Goal: Task Accomplishment & Management: Use online tool/utility

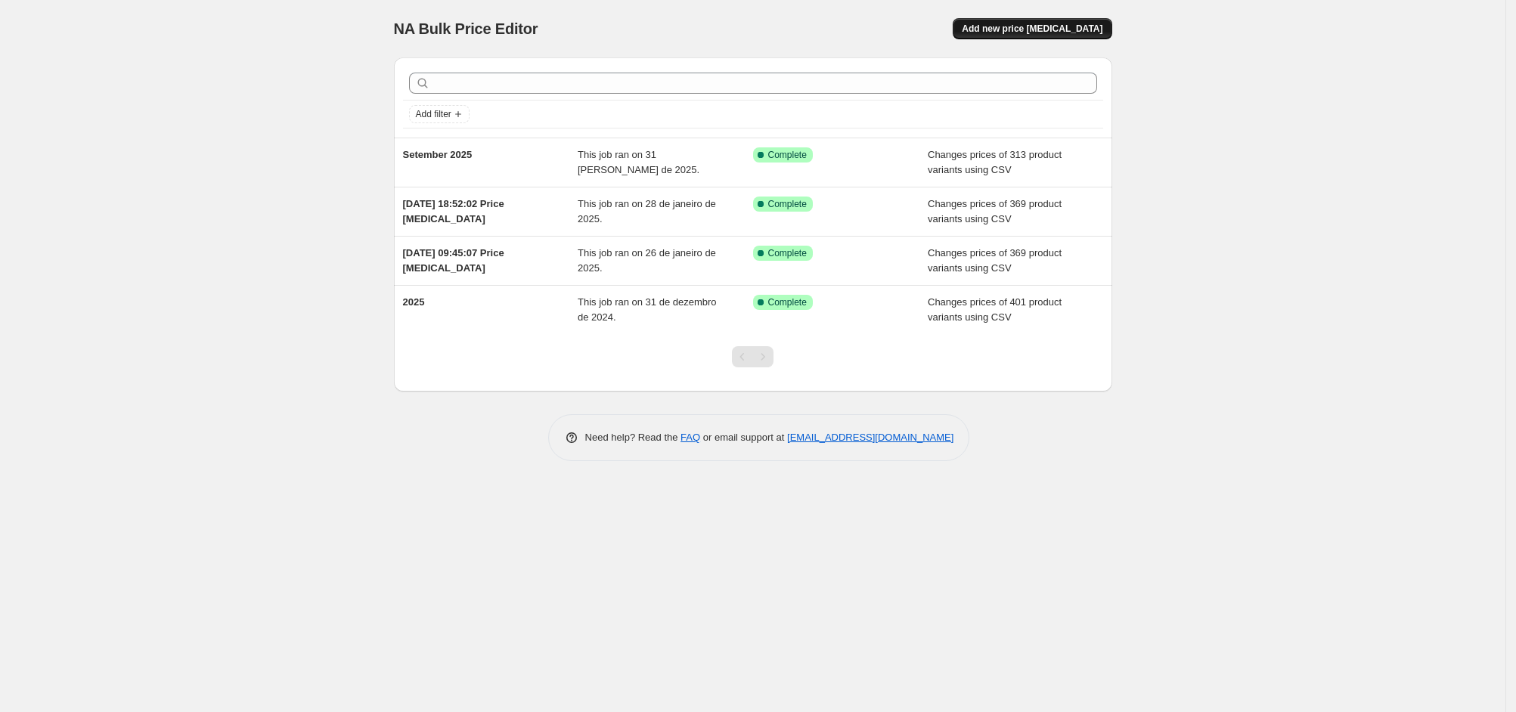
click at [1054, 29] on span "Add new price [MEDICAL_DATA]" at bounding box center [1032, 29] width 141 height 12
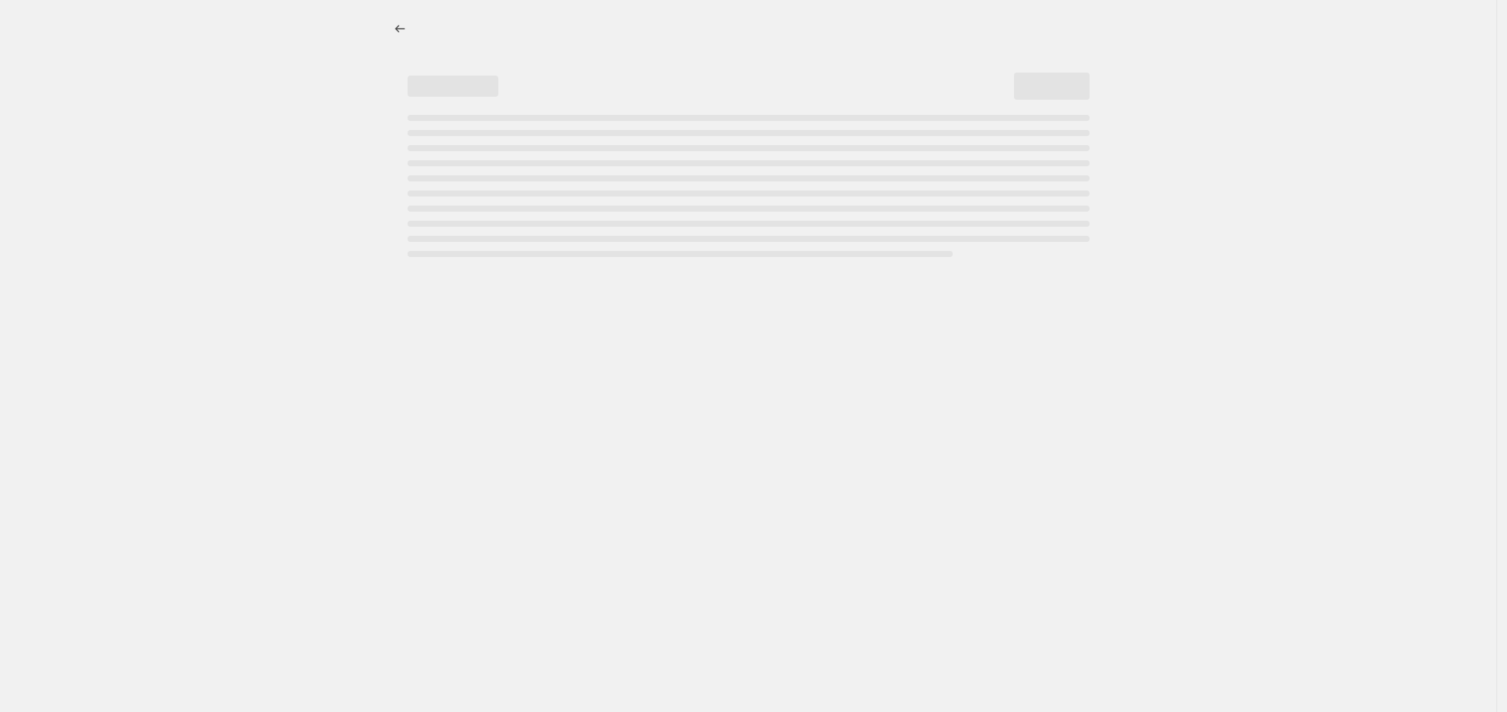
select select "percentage"
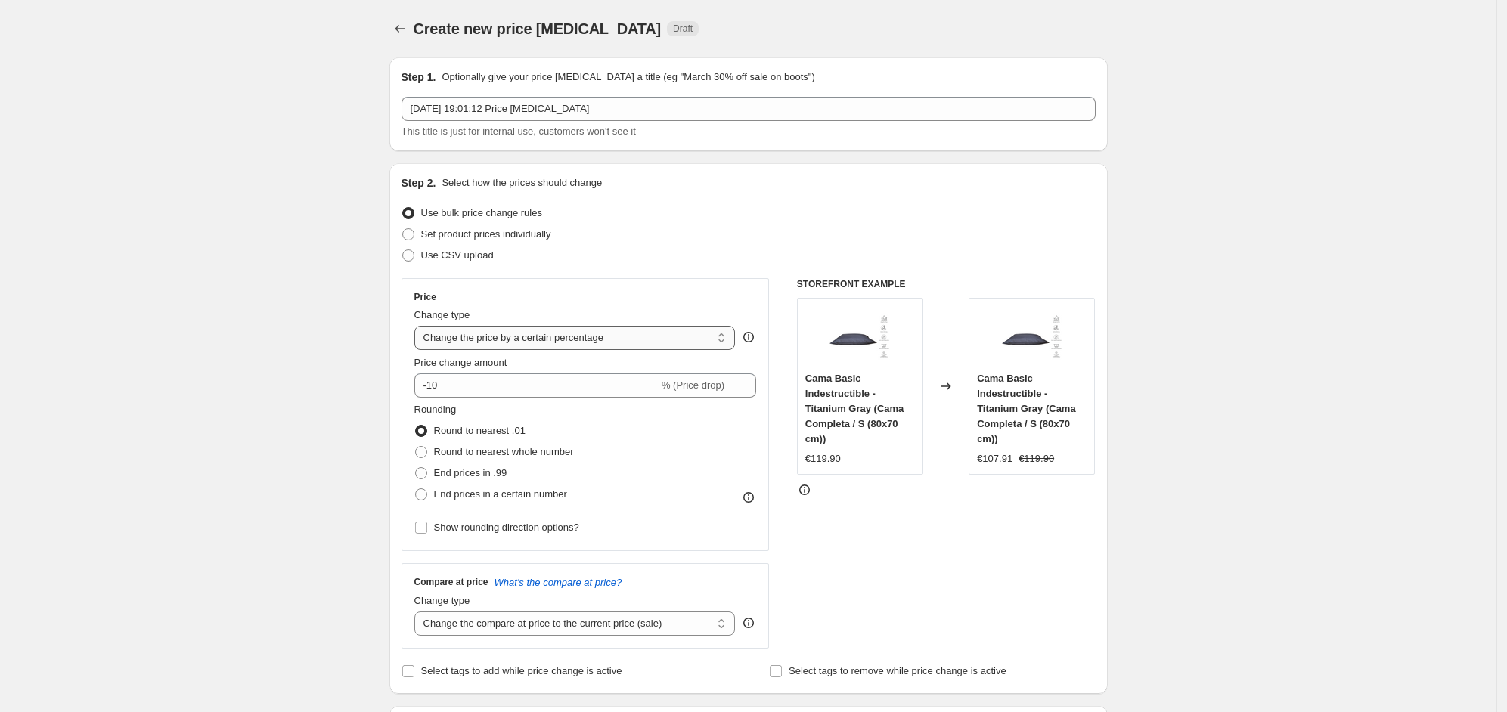
click at [581, 344] on select "Change the price to a certain amount Change the price by a certain amount Chang…" at bounding box center [574, 338] width 321 height 24
click at [418, 326] on select "Change the price to a certain amount Change the price by a certain amount Chang…" at bounding box center [574, 338] width 321 height 24
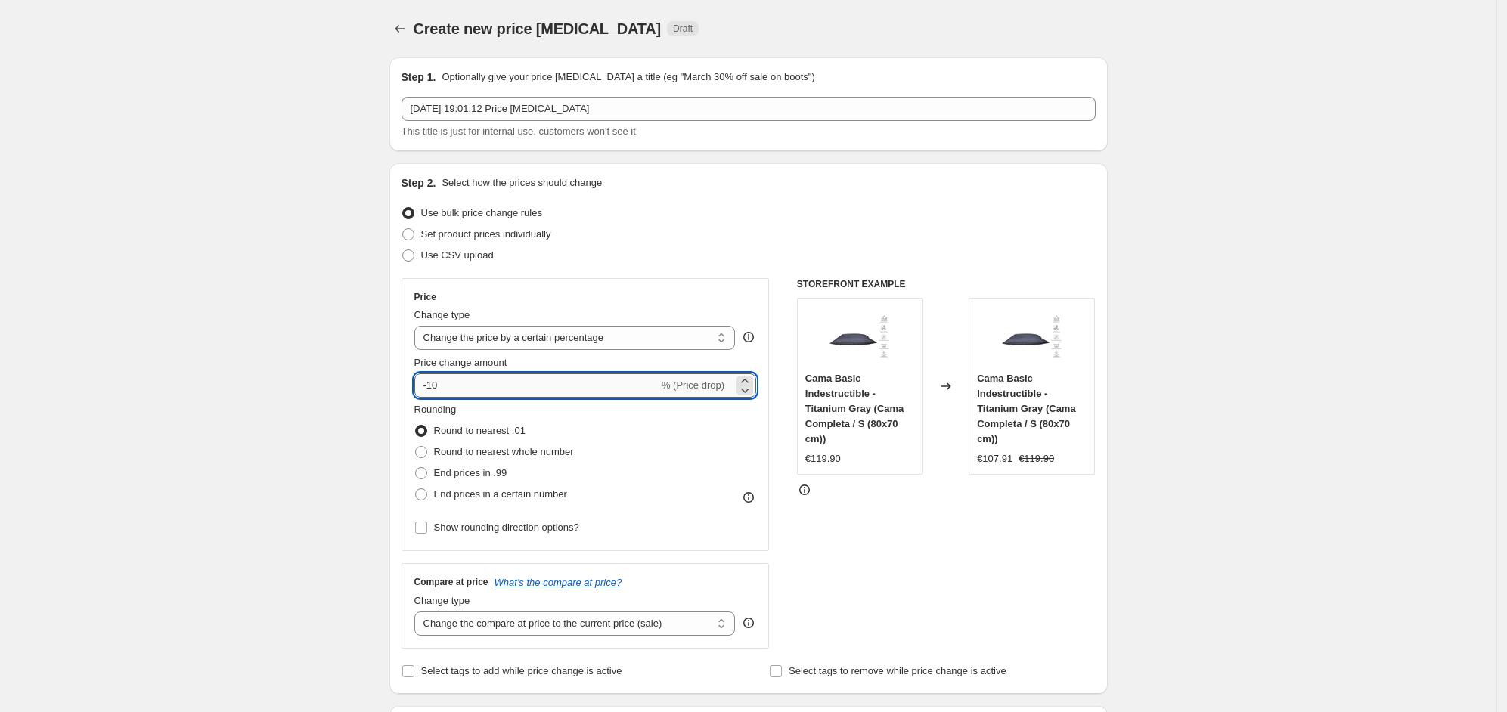
click at [482, 389] on input "-10" at bounding box center [536, 386] width 244 height 24
type input "-15"
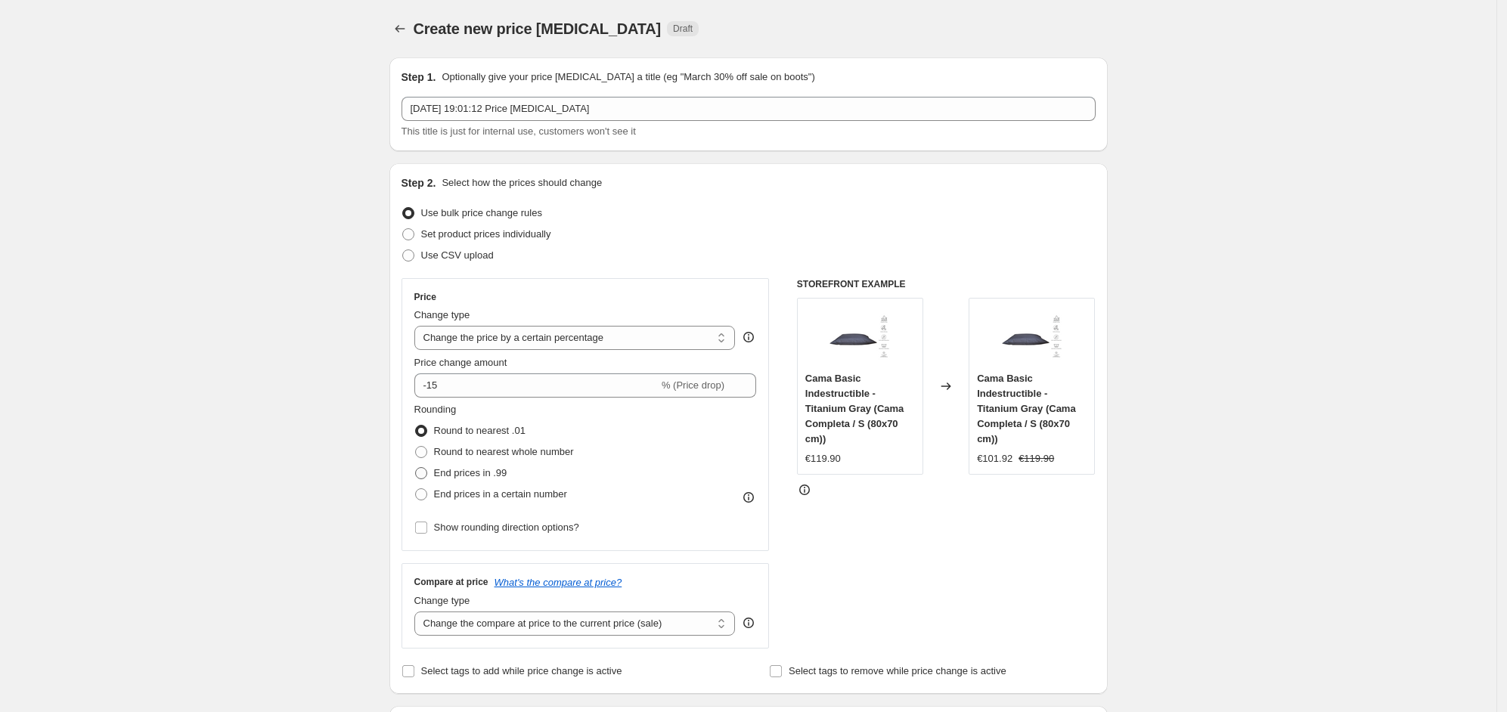
click at [494, 473] on span "End prices in .99" at bounding box center [470, 472] width 73 height 11
click at [416, 468] on input "End prices in .99" at bounding box center [415, 467] width 1 height 1
radio input "true"
click at [493, 470] on span "End prices in .99" at bounding box center [470, 472] width 73 height 11
click at [416, 468] on input "End prices in .99" at bounding box center [415, 467] width 1 height 1
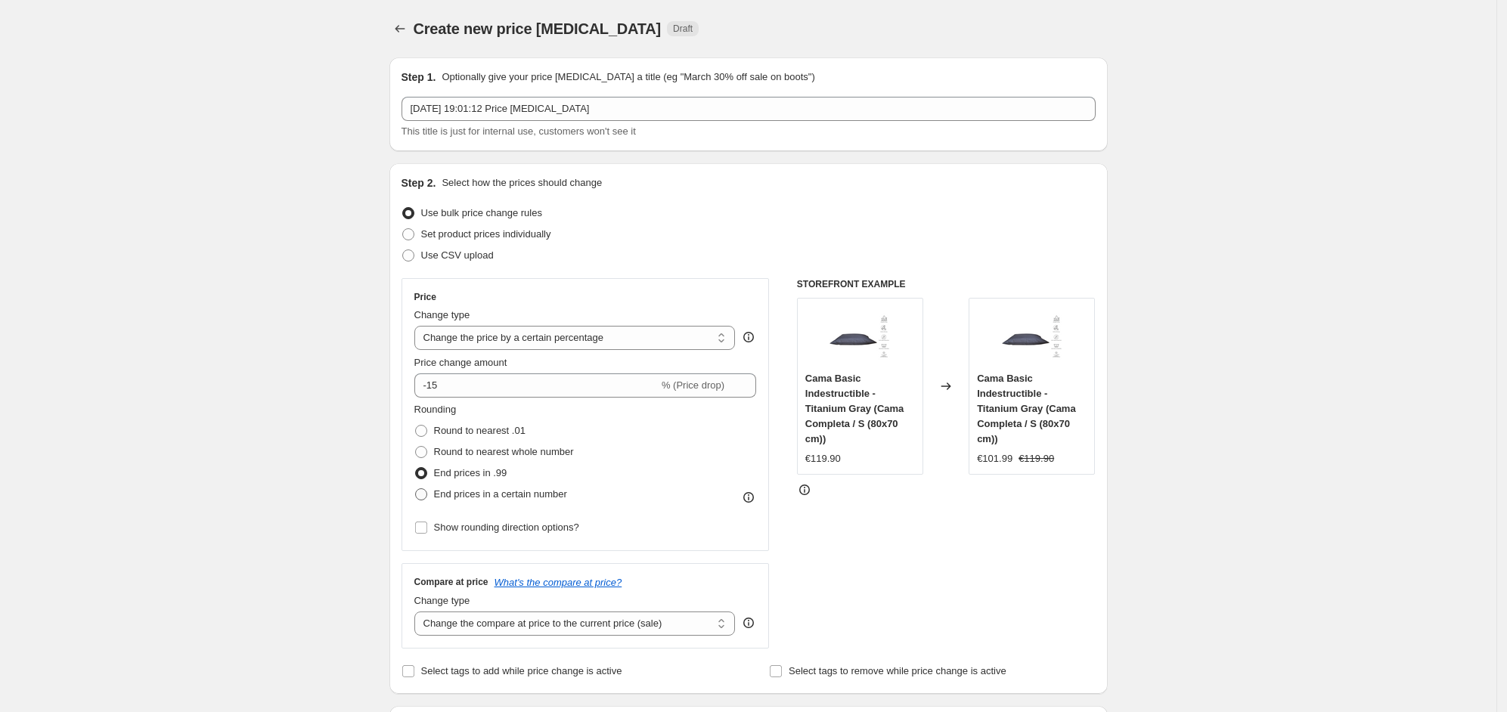
click at [501, 496] on span "End prices in a certain number" at bounding box center [500, 493] width 133 height 11
click at [416, 489] on input "End prices in a certain number" at bounding box center [415, 488] width 1 height 1
radio input "true"
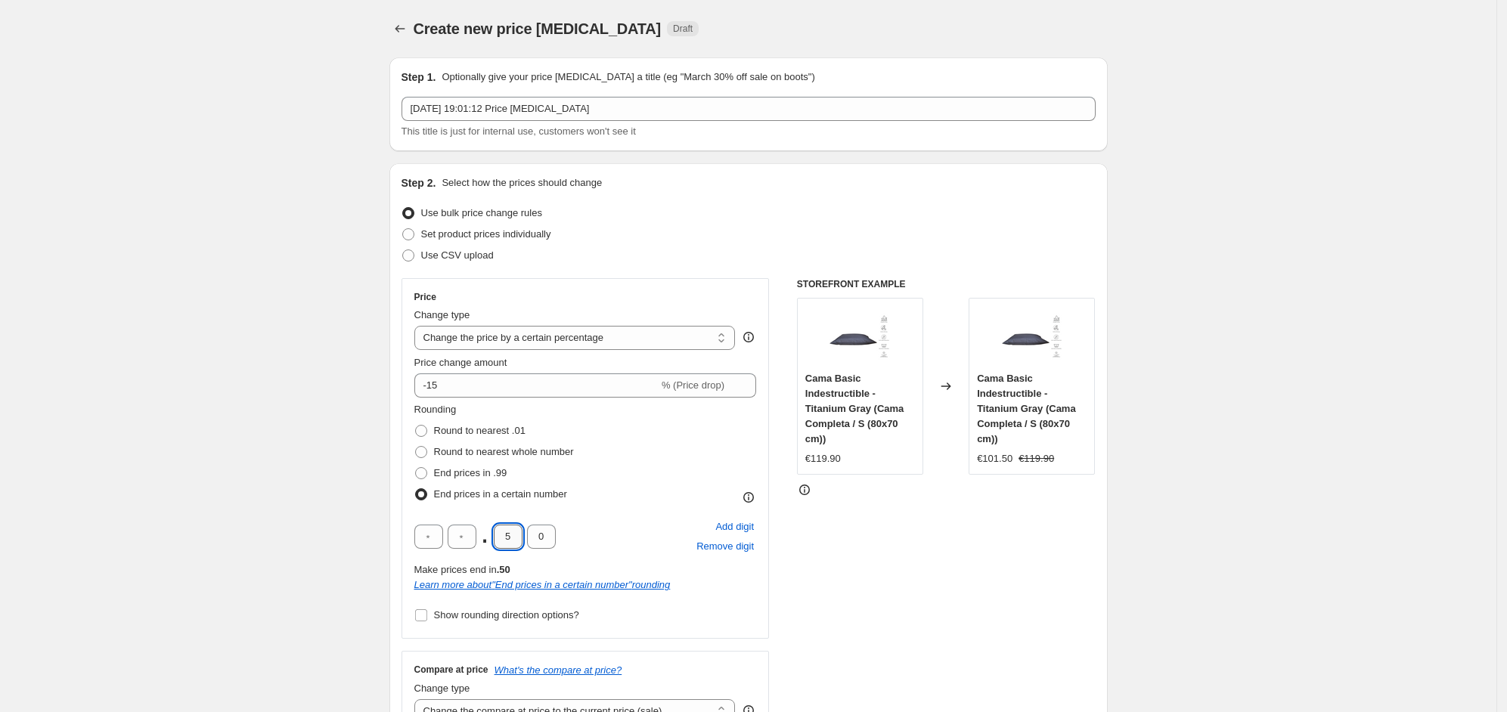
click at [509, 527] on input "5" at bounding box center [508, 537] width 29 height 24
click at [510, 529] on input "5" at bounding box center [508, 537] width 29 height 24
type input "9"
click at [614, 545] on div ". 9 0 Add digit Remove digit" at bounding box center [585, 536] width 343 height 39
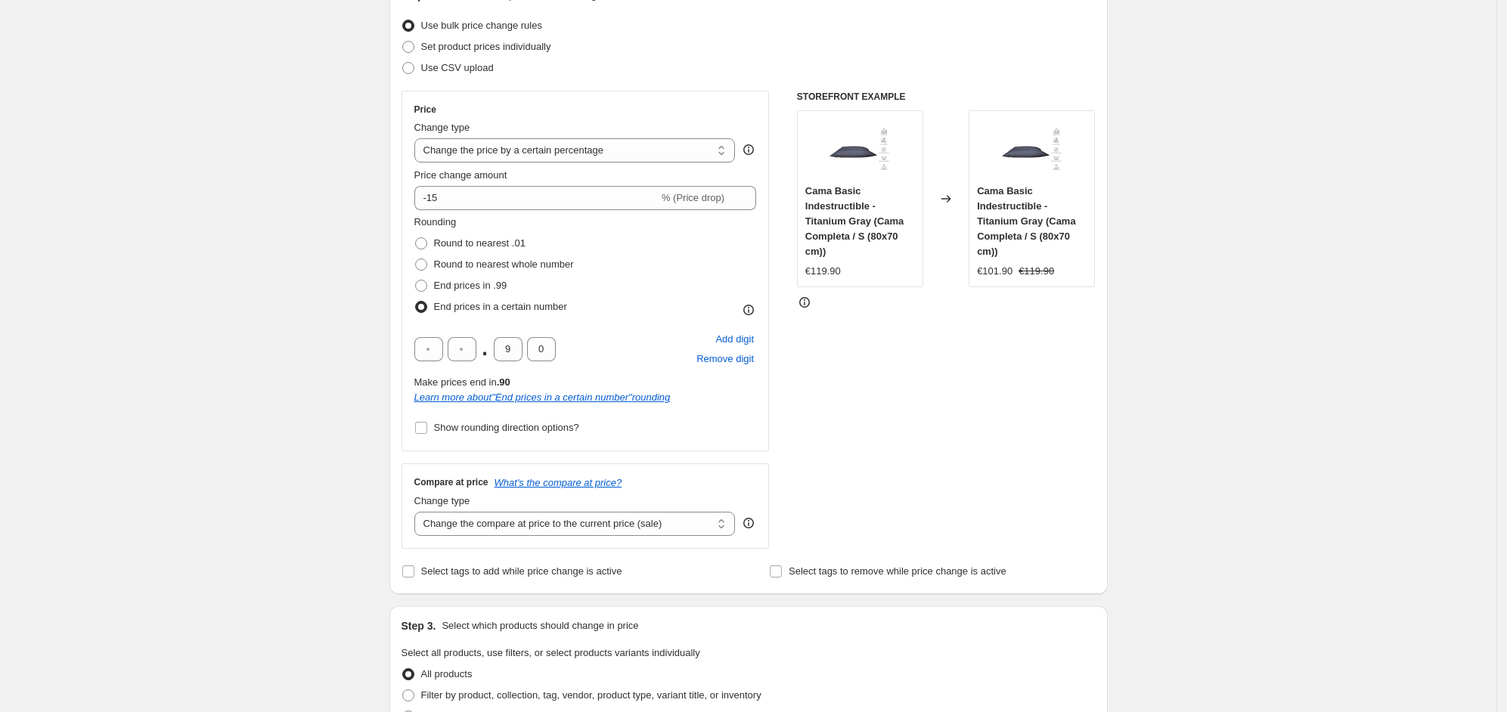
scroll to position [188, 0]
click at [599, 523] on select "Change the compare at price to the current price (sale) Change the compare at p…" at bounding box center [574, 523] width 321 height 24
click at [878, 508] on div "STOREFRONT EXAMPLE Cama Basic Indestructible - Titanium Gray (Cama Completa / S…" at bounding box center [946, 319] width 299 height 458
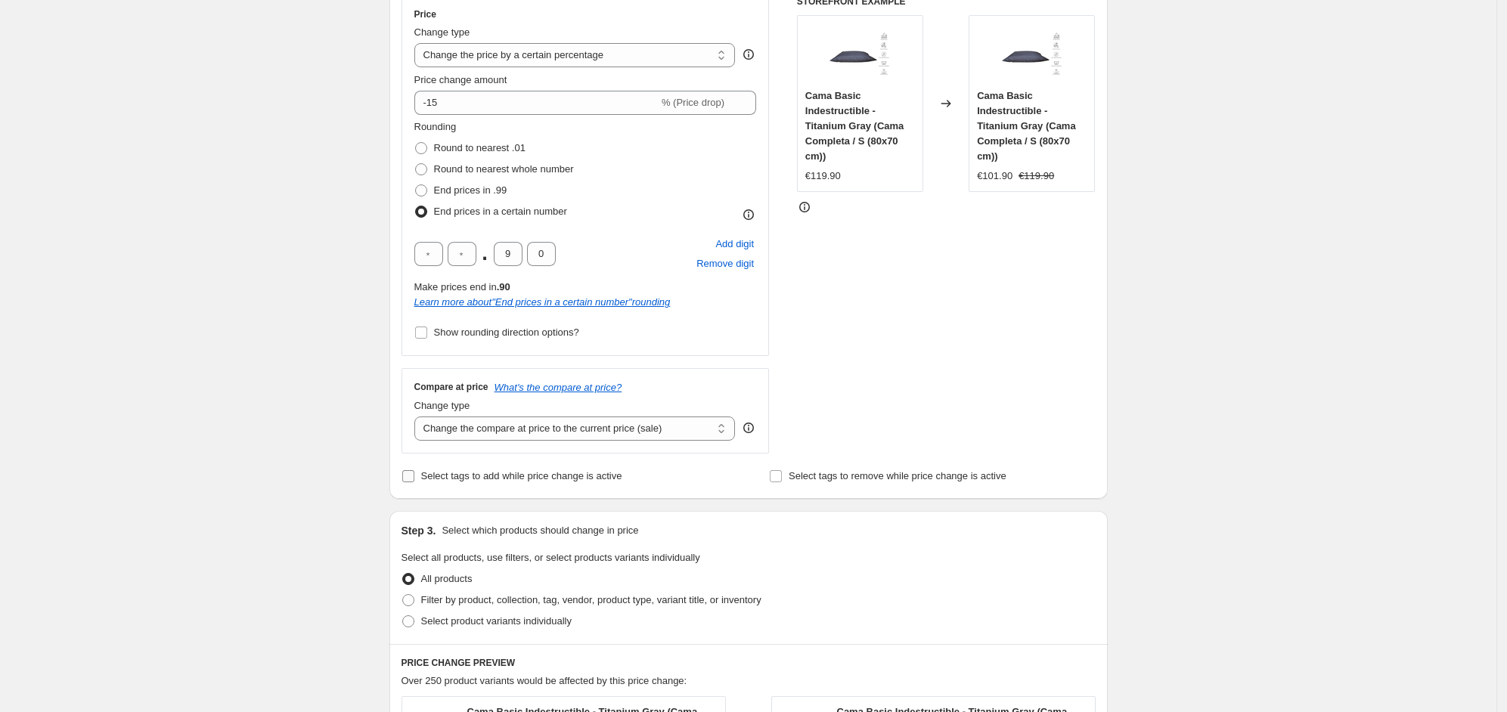
click at [568, 478] on span "Select tags to add while price change is active" at bounding box center [521, 475] width 201 height 11
click at [414, 478] on input "Select tags to add while price change is active" at bounding box center [408, 476] width 12 height 12
checkbox input "true"
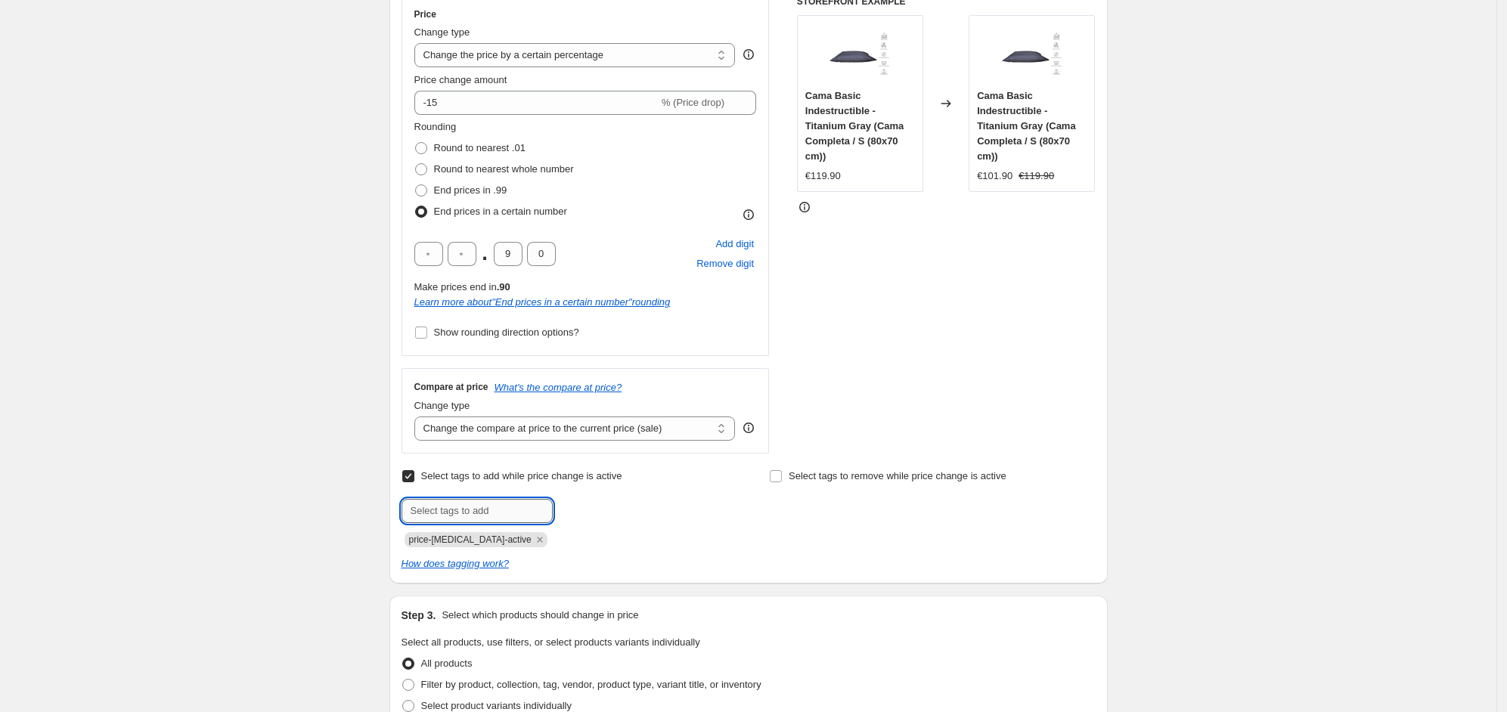
click at [496, 509] on input "text" at bounding box center [477, 511] width 151 height 24
type input "CAVE"
click at [586, 502] on button "Add CAVE" at bounding box center [588, 509] width 63 height 21
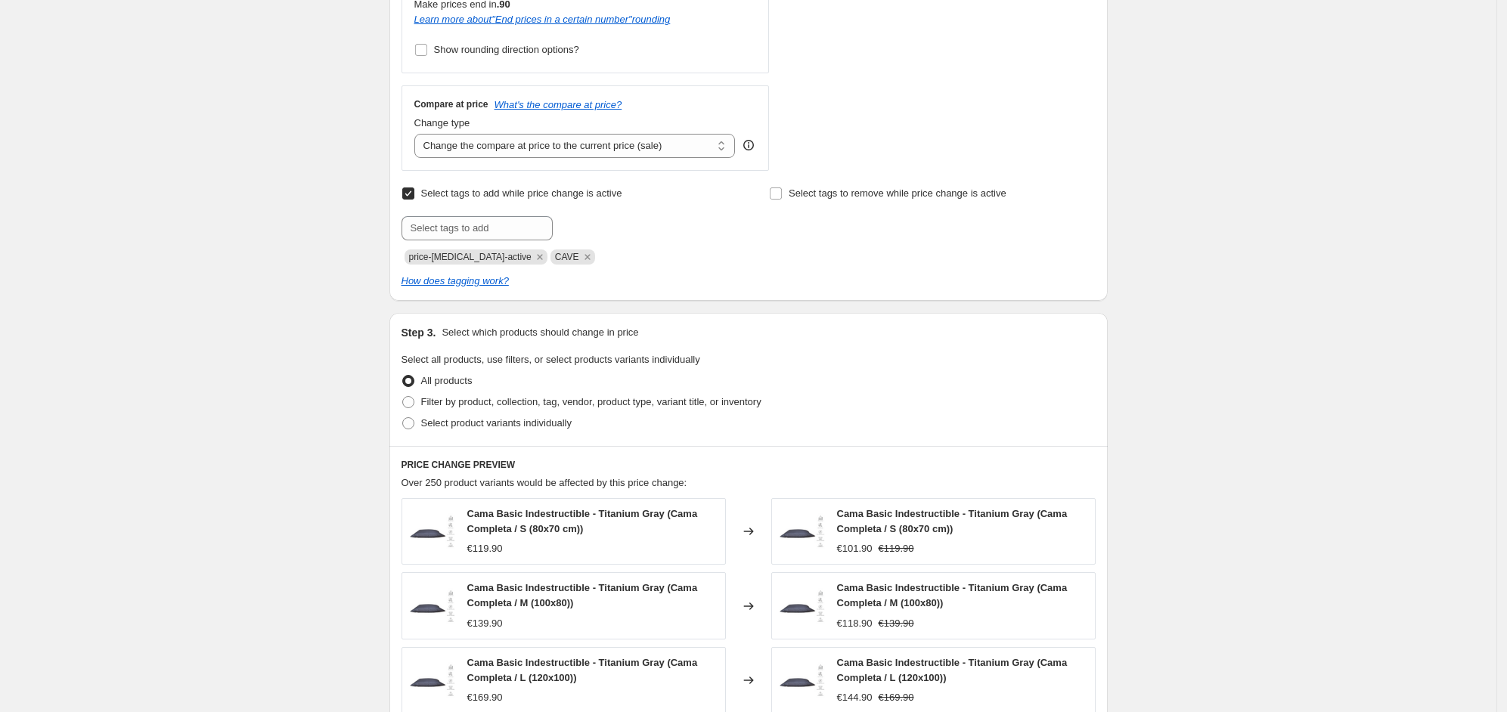
scroll to position [566, 0]
click at [781, 194] on input "Select tags to remove while price change is active" at bounding box center [776, 193] width 12 height 12
checkbox input "false"
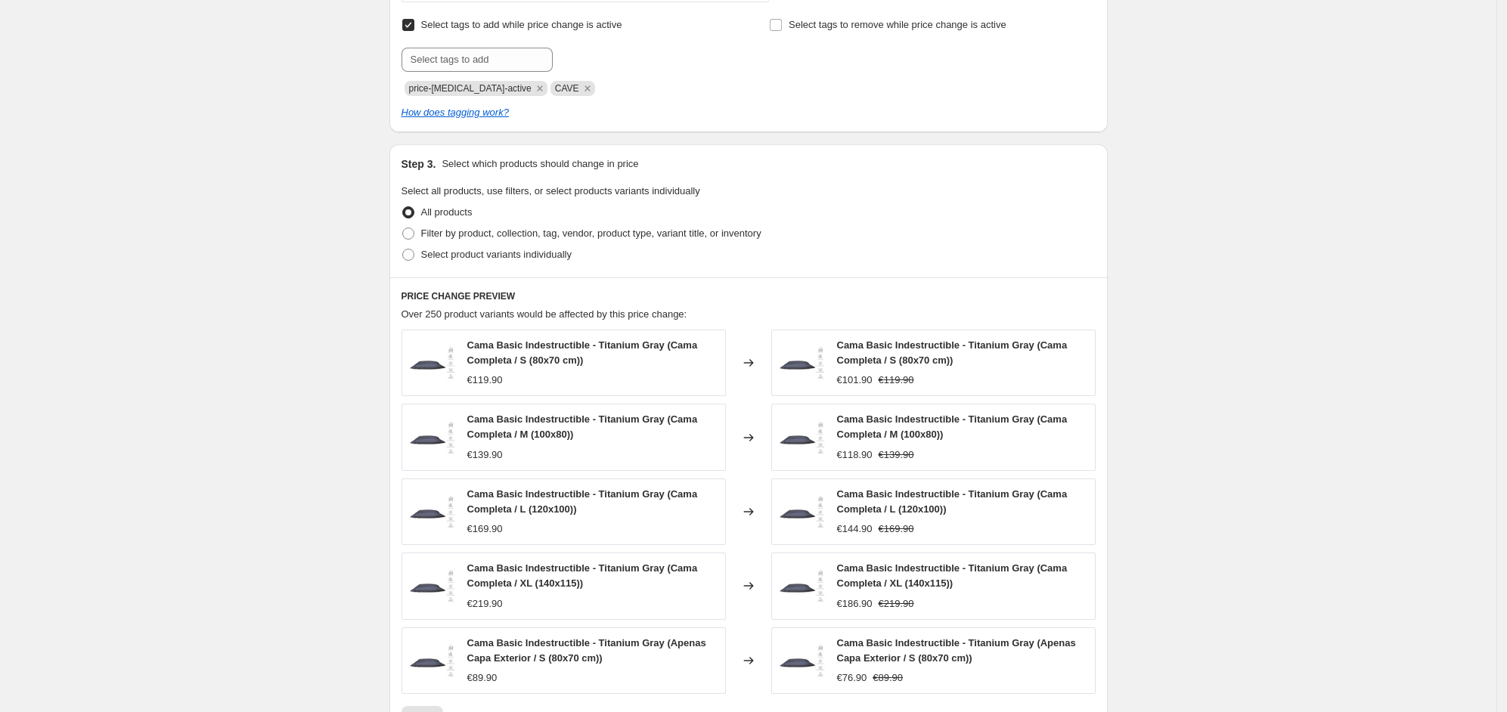
scroll to position [755, 0]
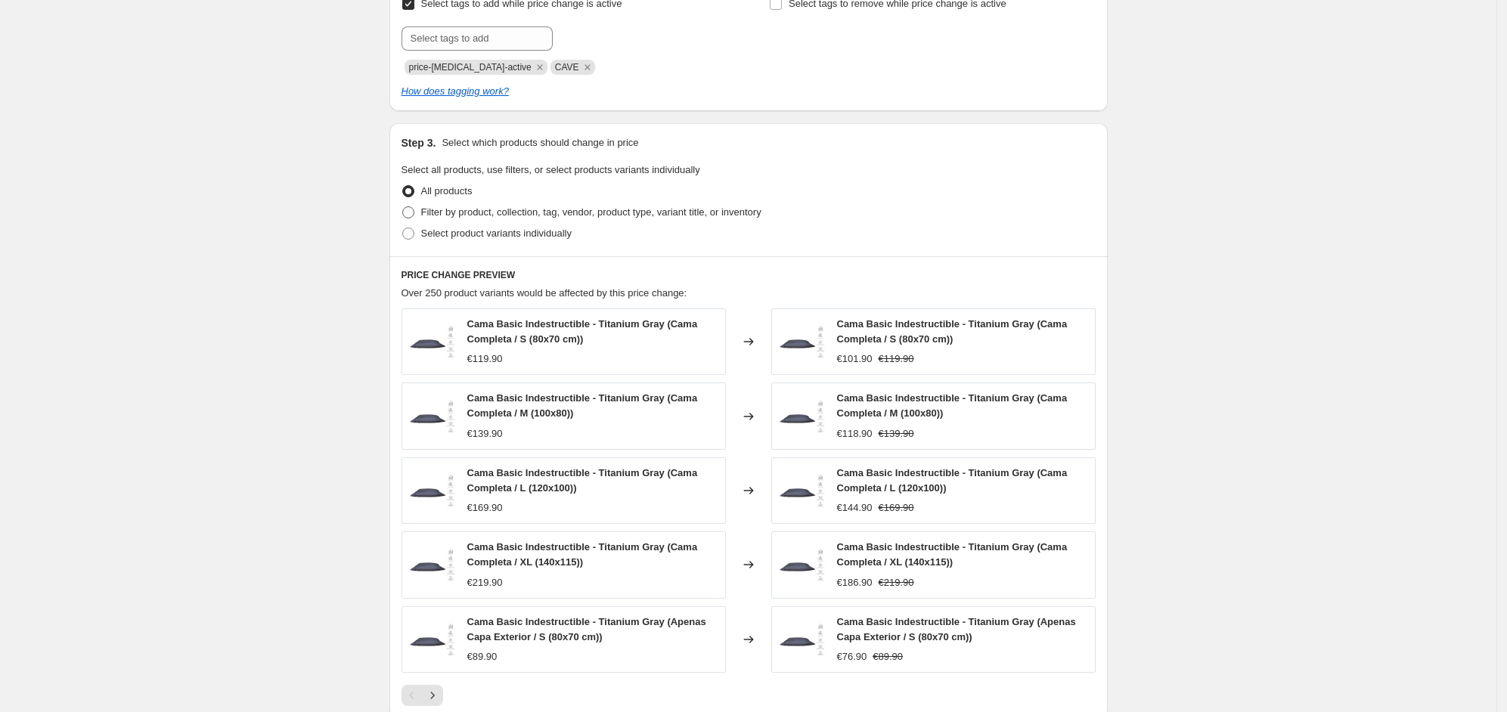
click at [513, 216] on span "Filter by product, collection, tag, vendor, product type, variant title, or inv…" at bounding box center [591, 211] width 340 height 11
click at [403, 207] on input "Filter by product, collection, tag, vendor, product type, variant title, or inv…" at bounding box center [402, 206] width 1 height 1
radio input "true"
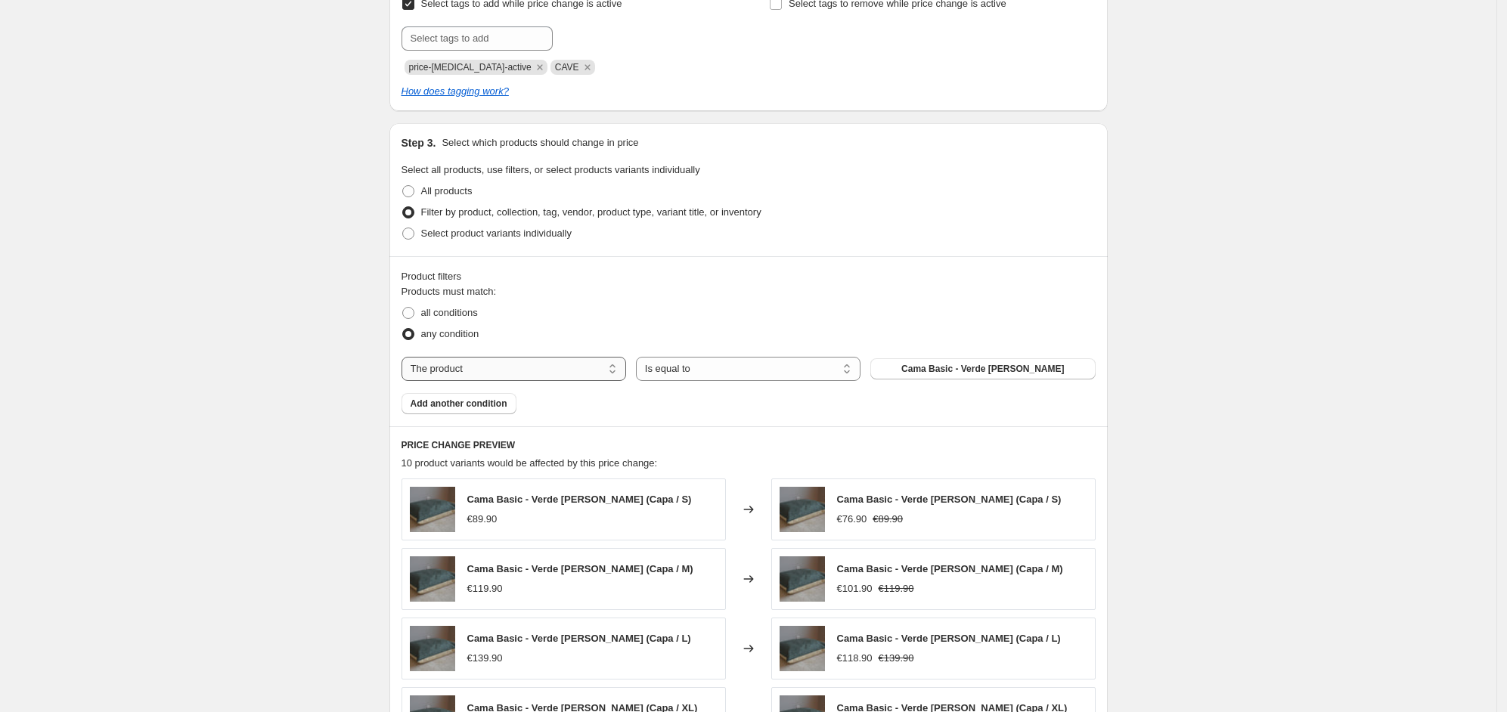
click at [592, 368] on select "The product The product's collection The product's tag The product's vendor The…" at bounding box center [514, 369] width 225 height 24
select select "collection"
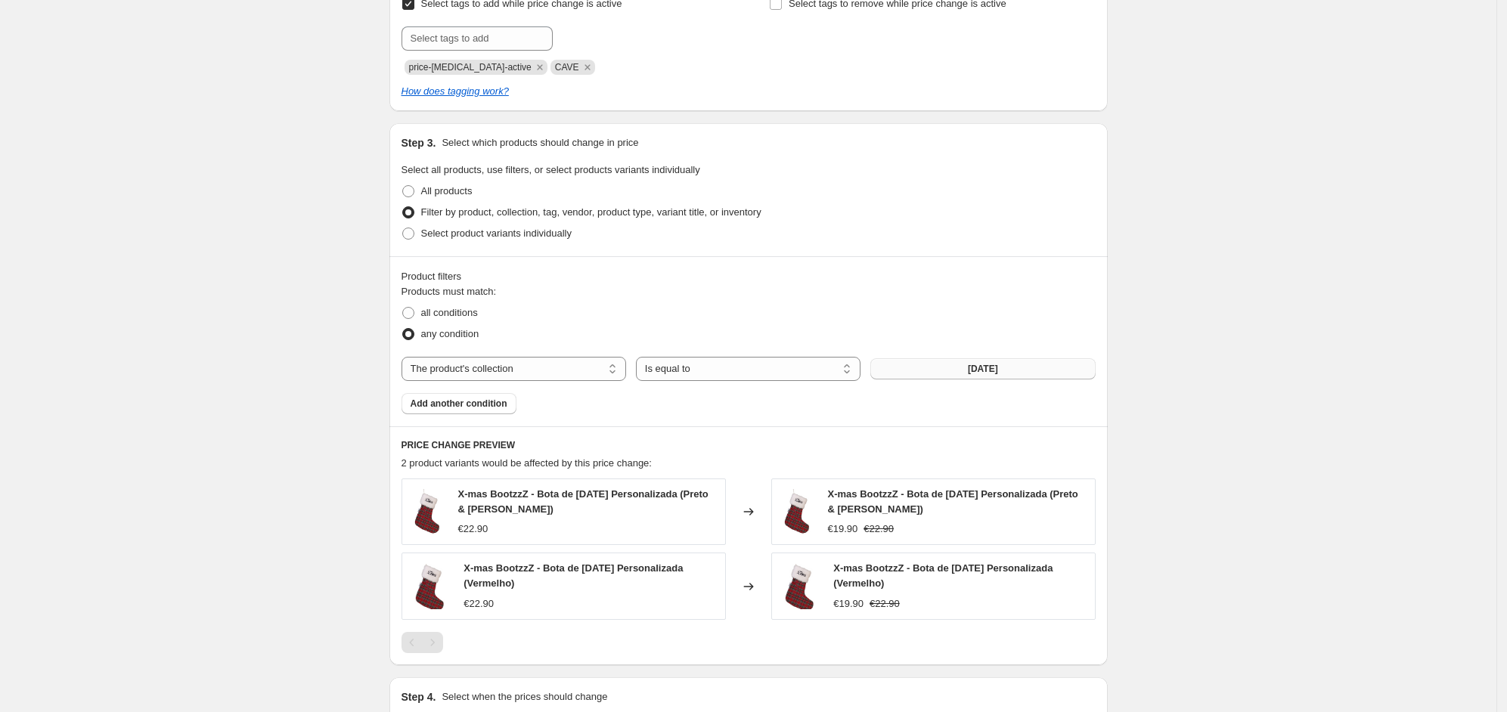
click at [913, 371] on button "Natal" at bounding box center [982, 368] width 225 height 21
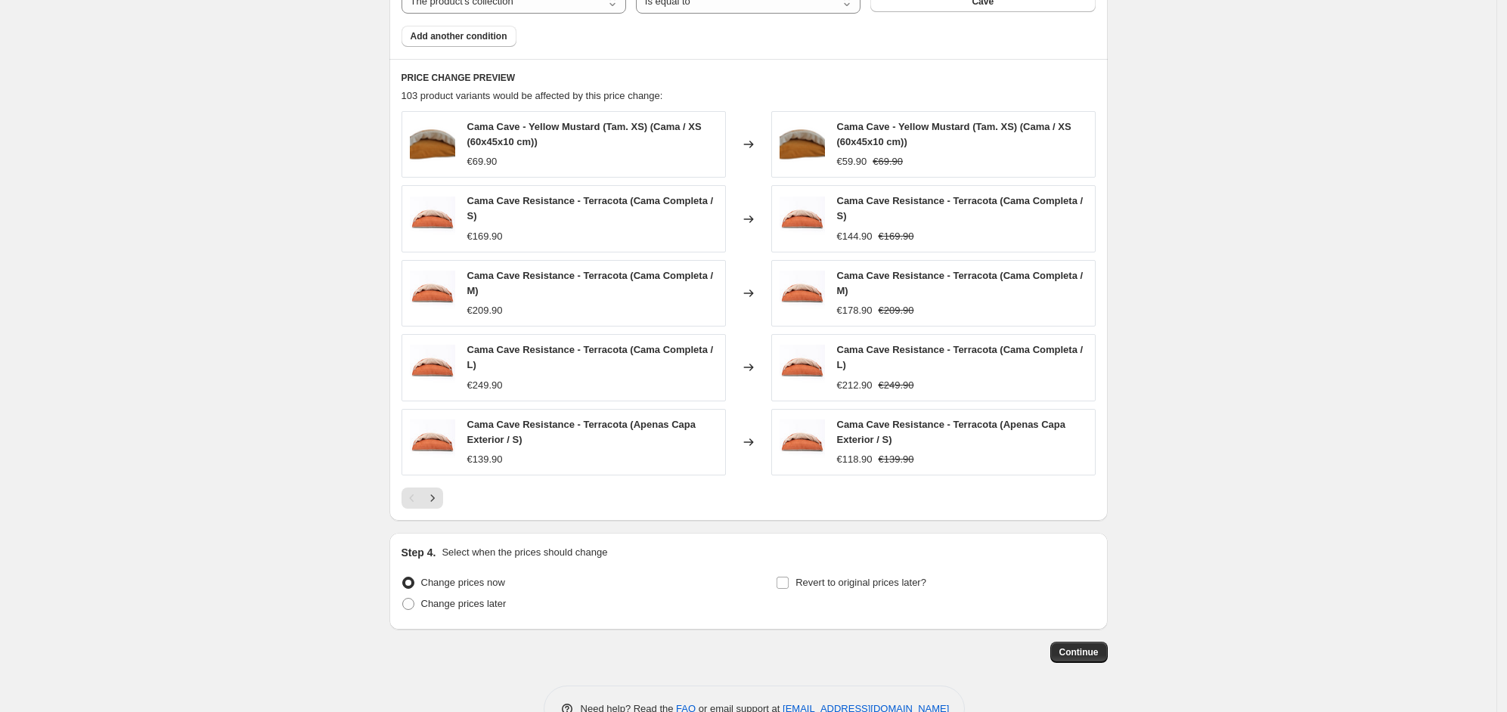
scroll to position [1134, 0]
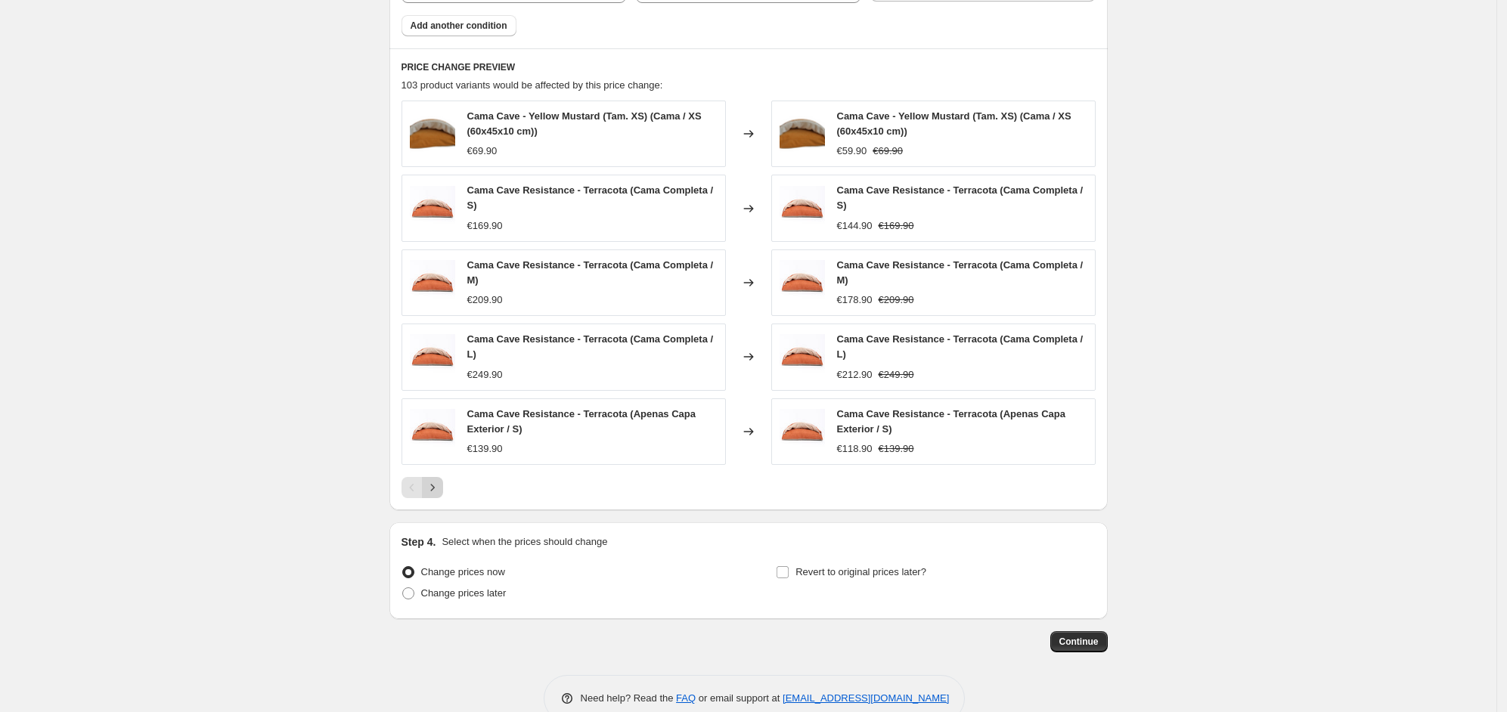
click at [440, 492] on icon "Next" at bounding box center [432, 487] width 15 height 15
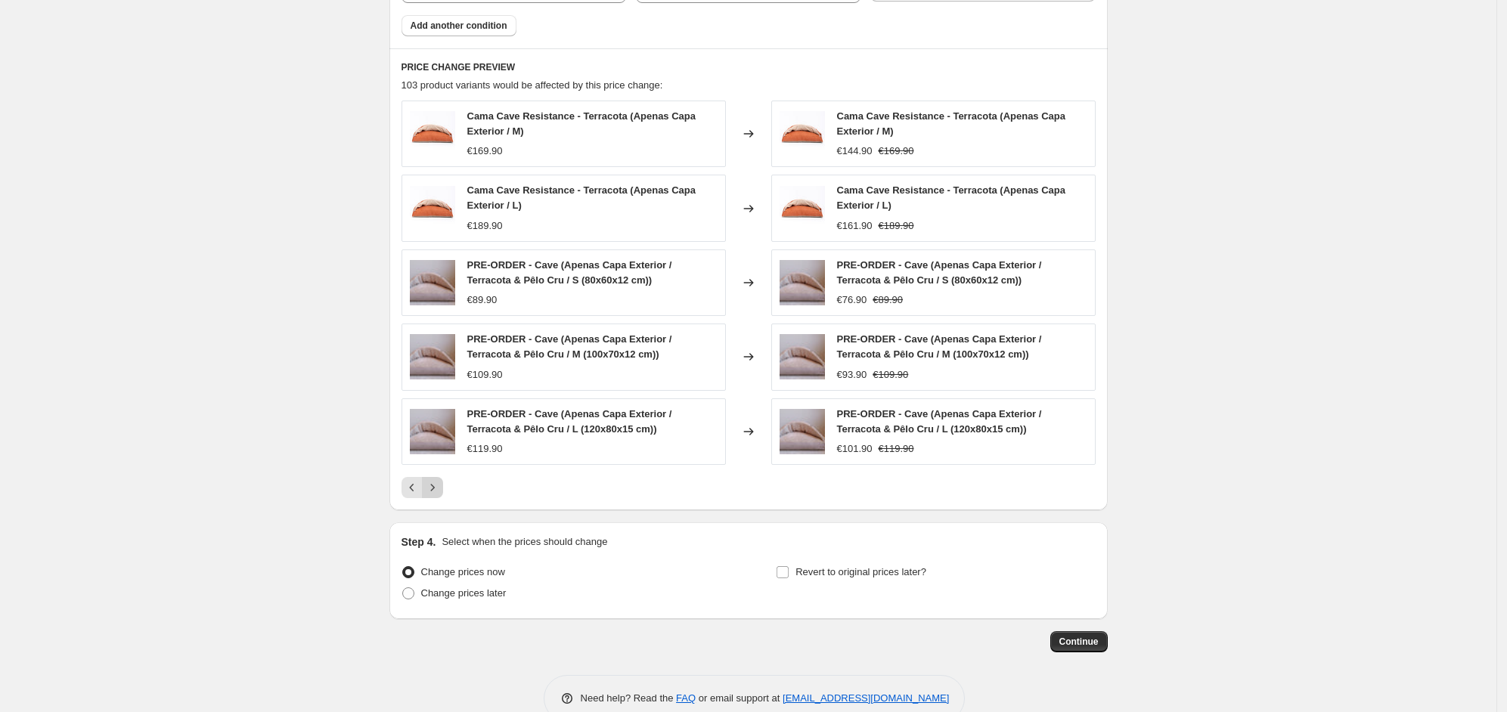
click at [439, 486] on icon "Next" at bounding box center [432, 487] width 15 height 15
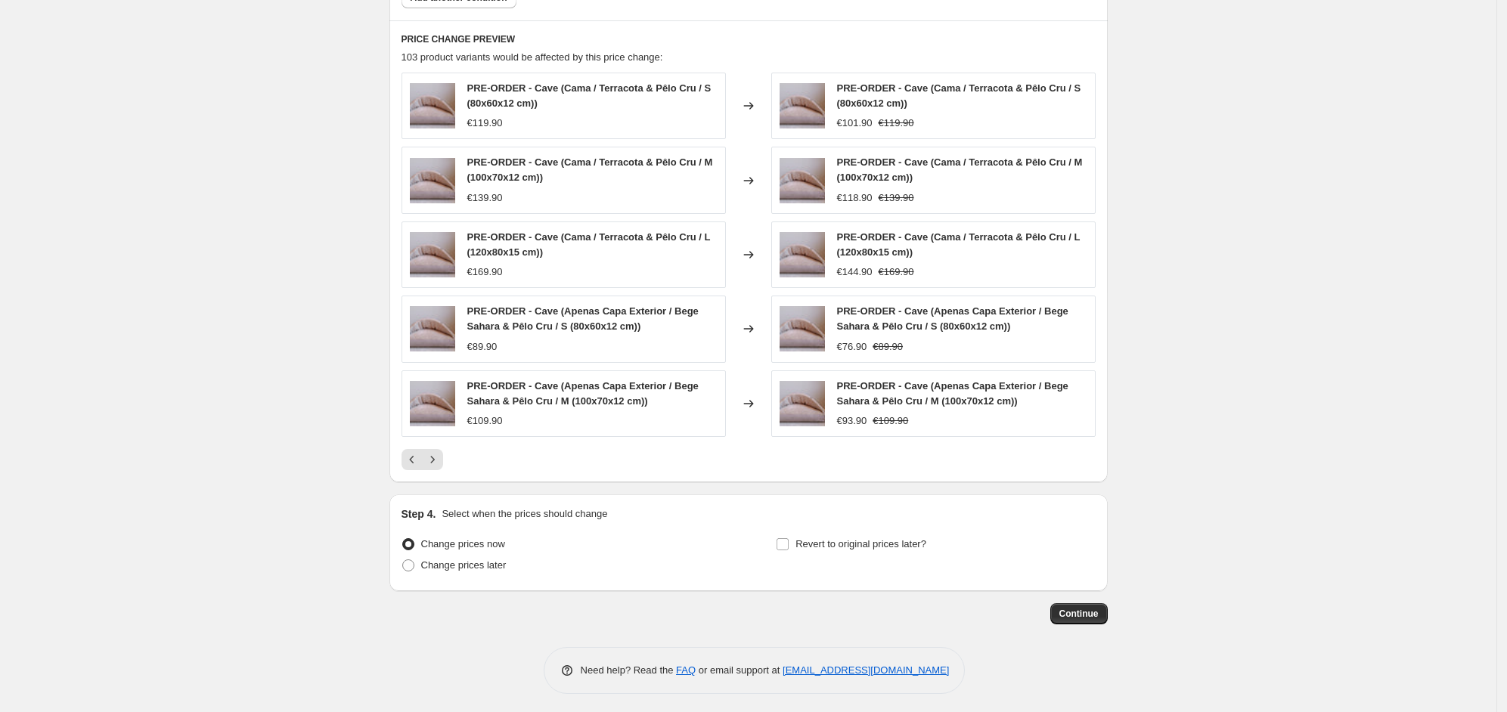
scroll to position [1168, 0]
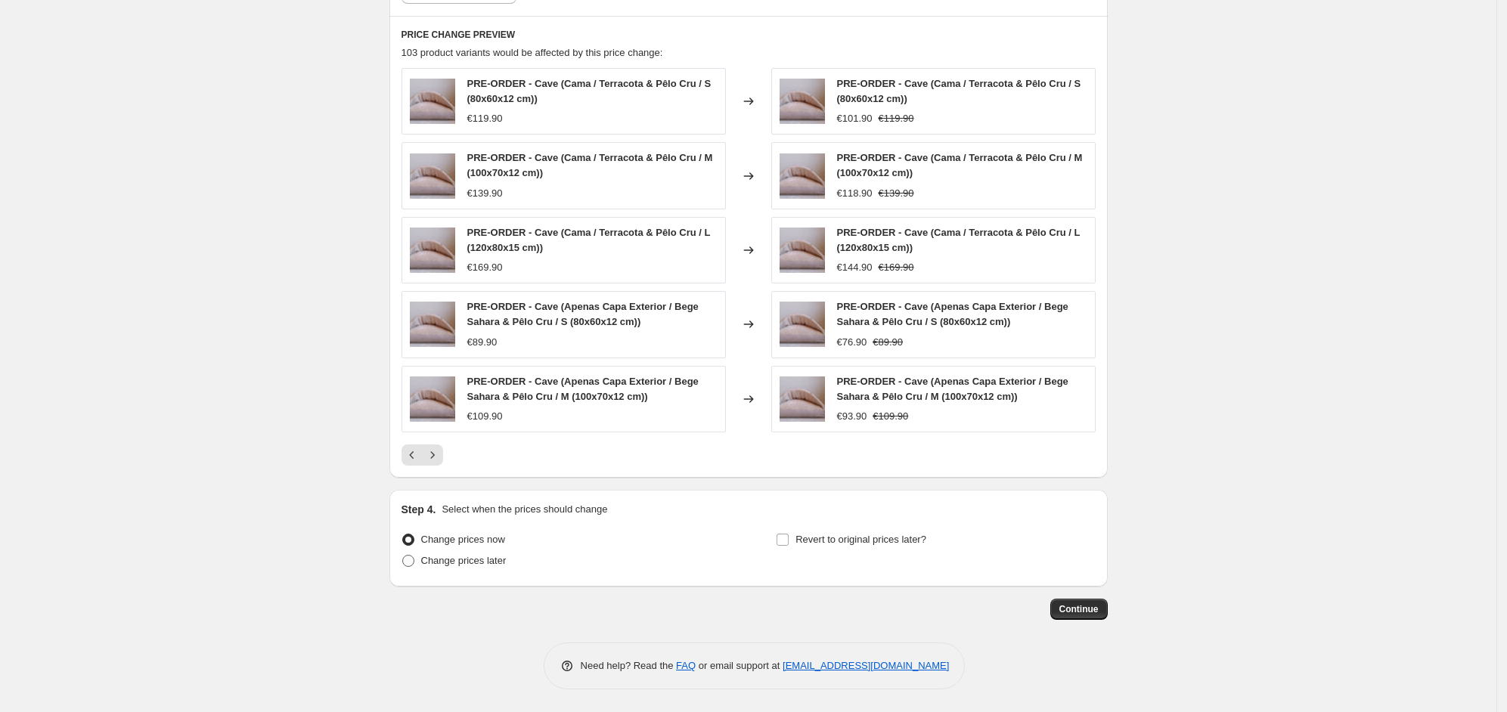
click at [469, 564] on span "Change prices later" at bounding box center [463, 560] width 85 height 11
click at [403, 556] on input "Change prices later" at bounding box center [402, 555] width 1 height 1
radio input "true"
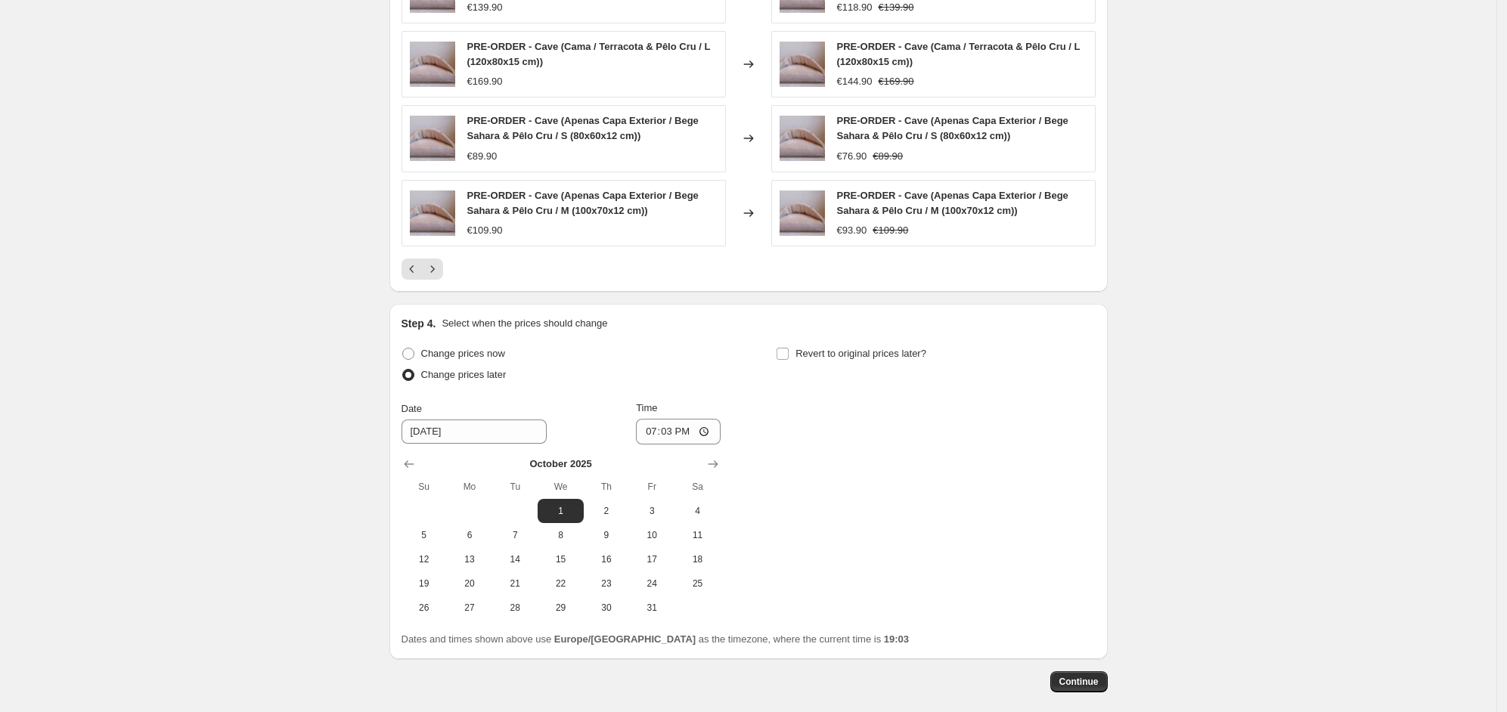
scroll to position [1357, 0]
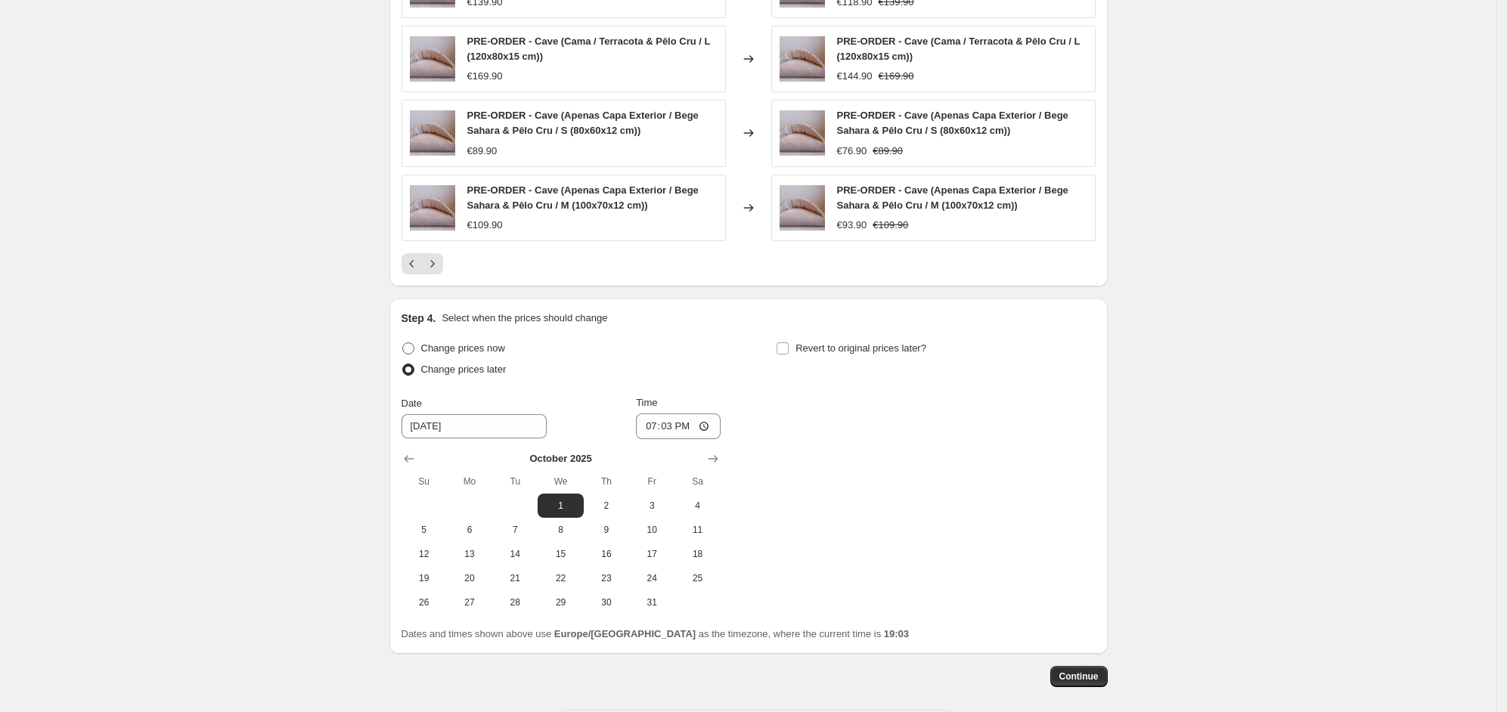
click at [486, 352] on span "Change prices now" at bounding box center [463, 348] width 84 height 11
click at [403, 343] on input "Change prices now" at bounding box center [402, 343] width 1 height 1
radio input "true"
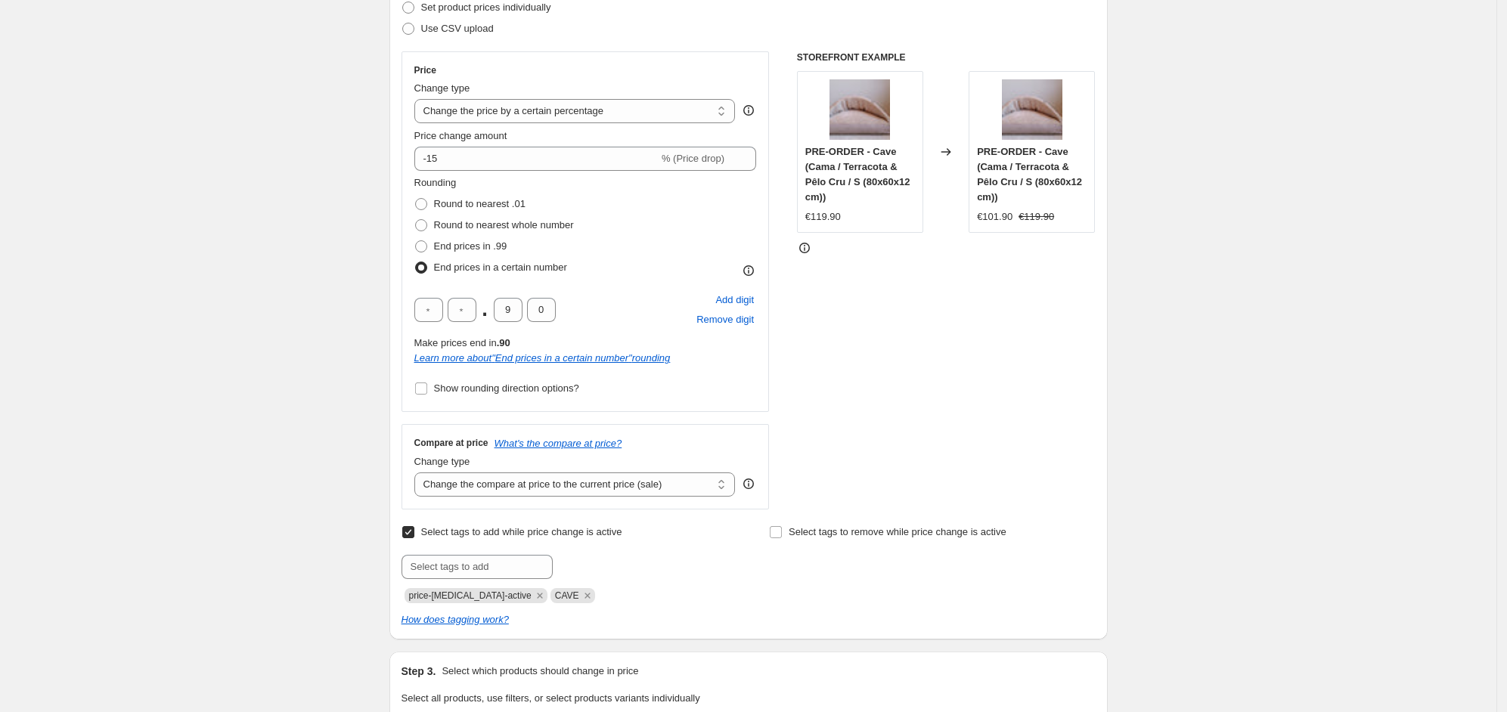
scroll to position [223, 0]
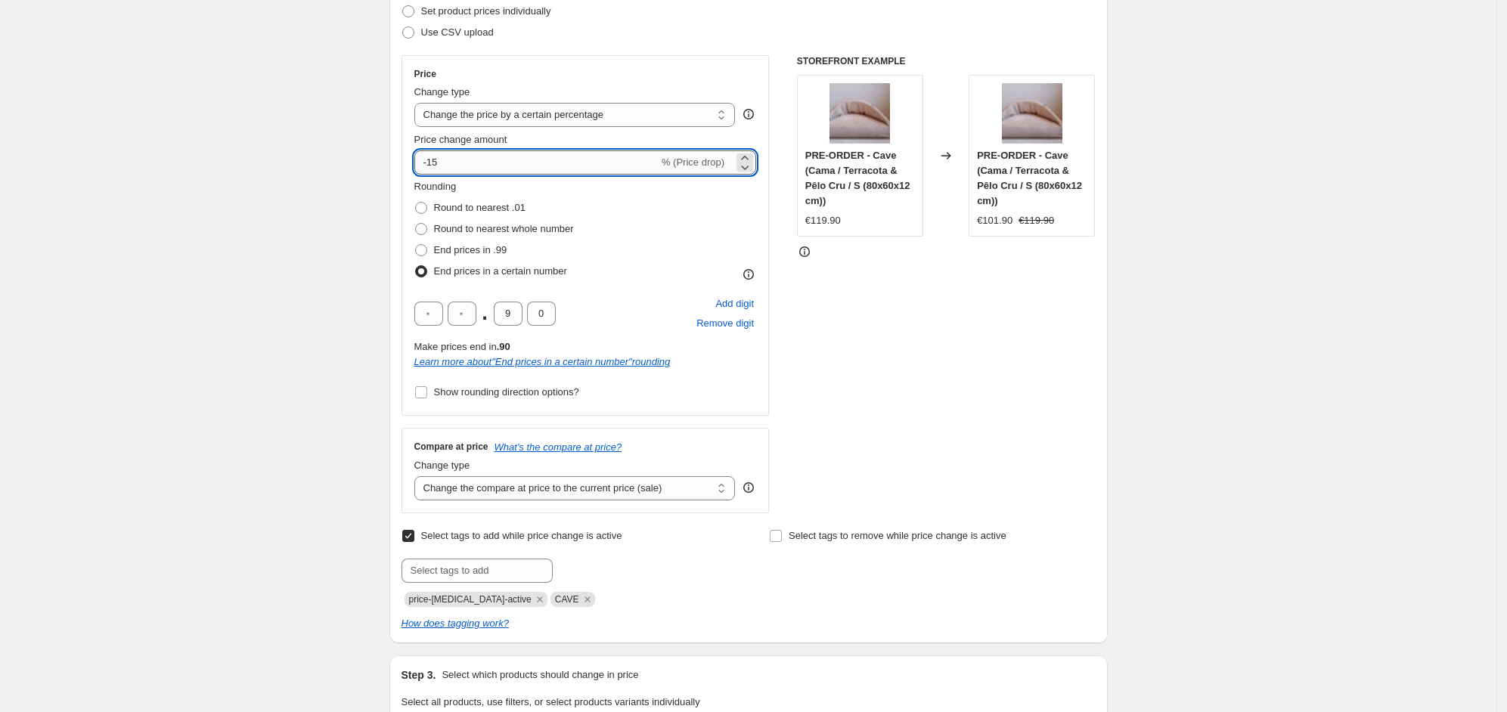
click at [462, 166] on input "-15" at bounding box center [536, 162] width 244 height 24
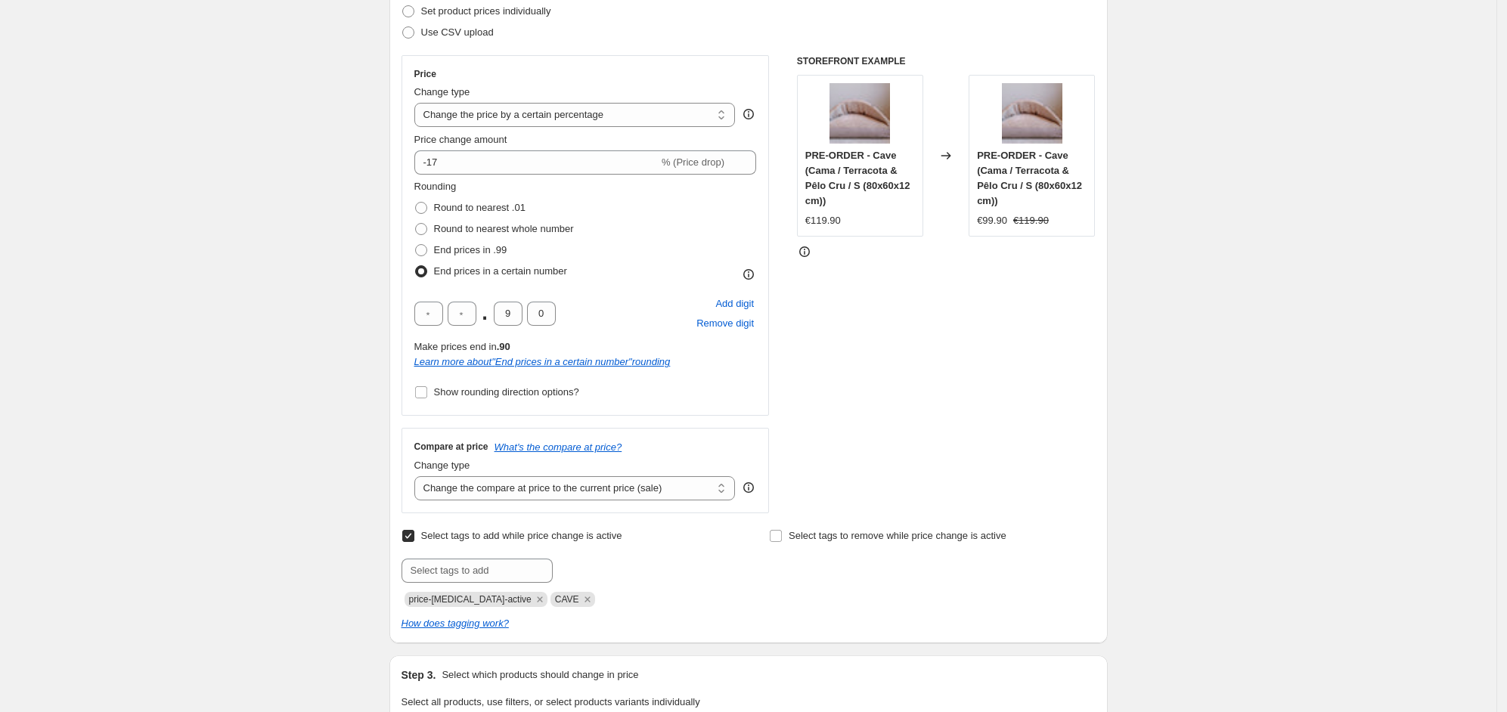
click at [880, 355] on div "STOREFRONT EXAMPLE PRE-ORDER - Cave (Cama / Terracota & Pêlo Cru / S (80x60x12 …" at bounding box center [946, 284] width 299 height 458
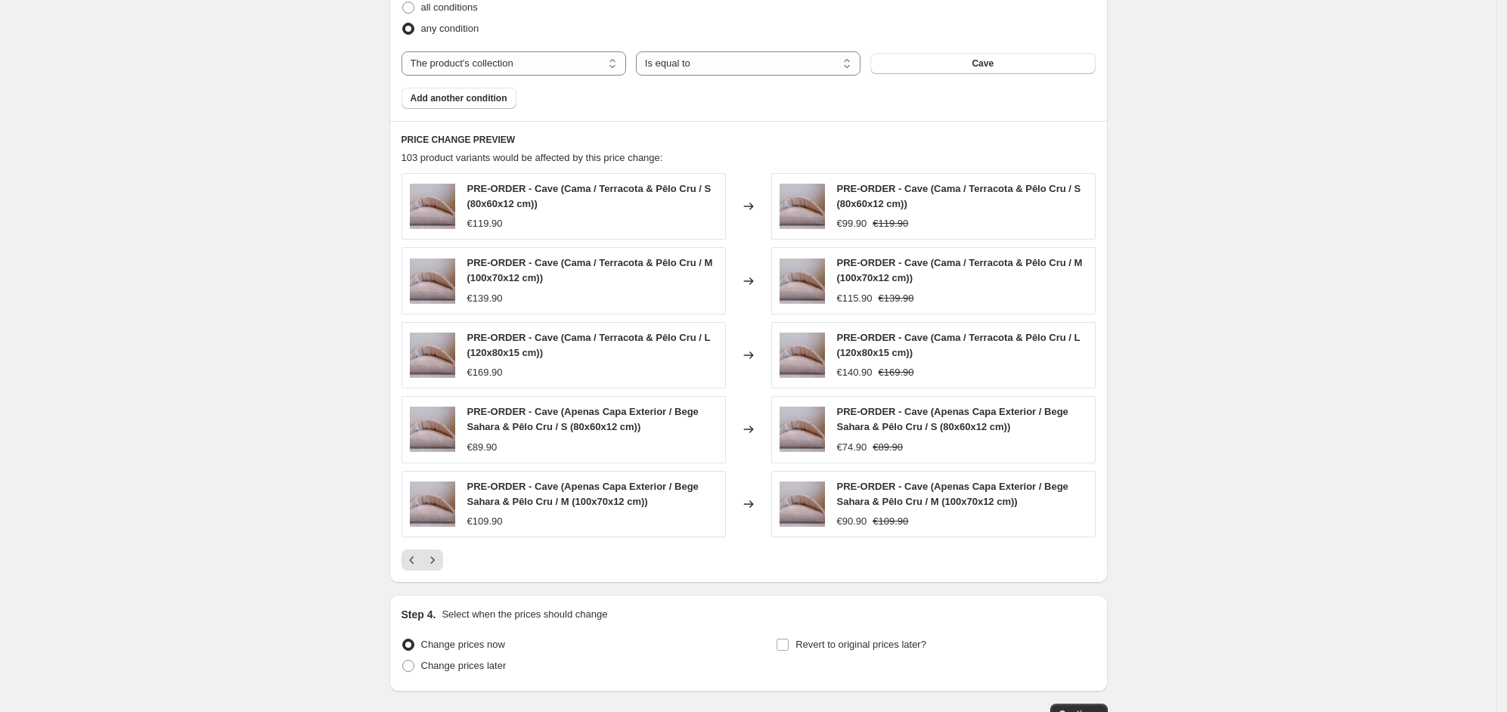
scroll to position [1074, 0]
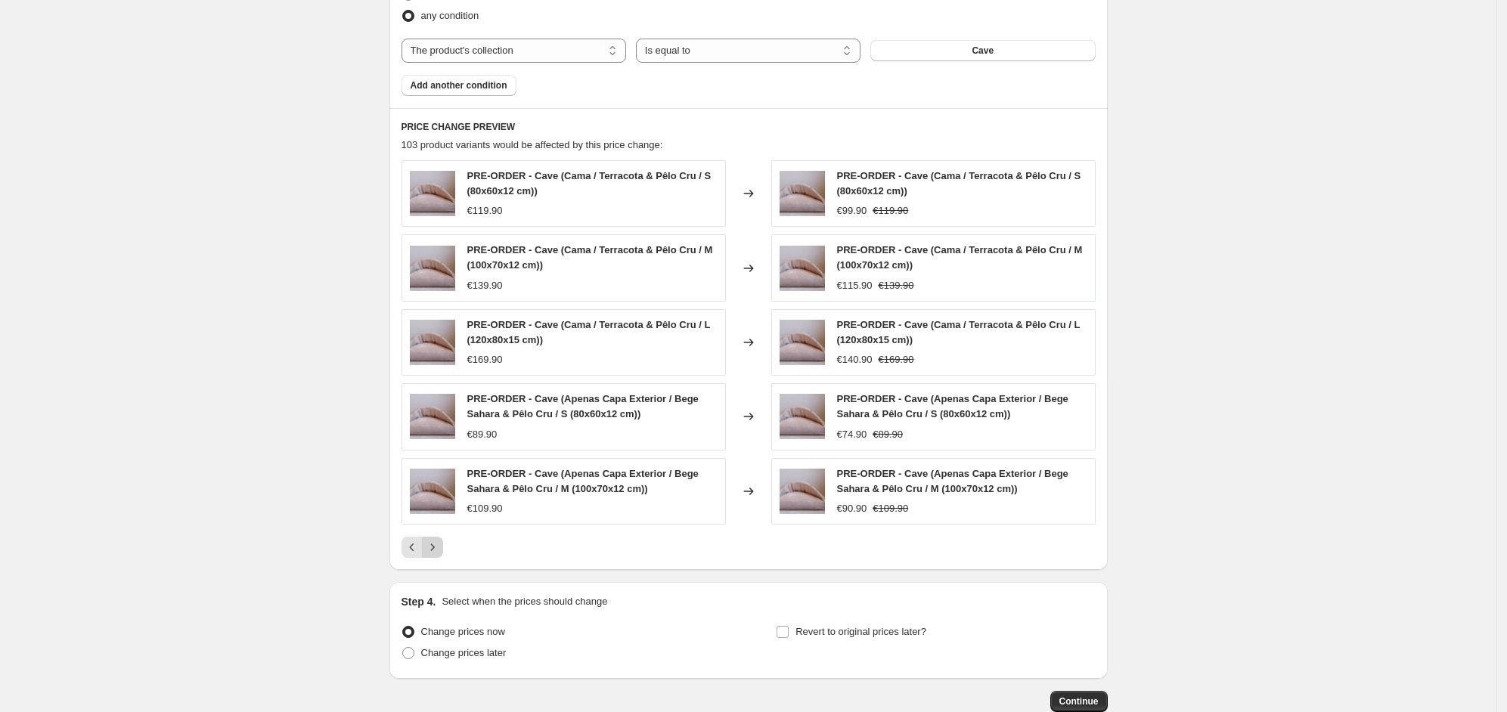
click at [440, 554] on icon "Next" at bounding box center [432, 547] width 15 height 15
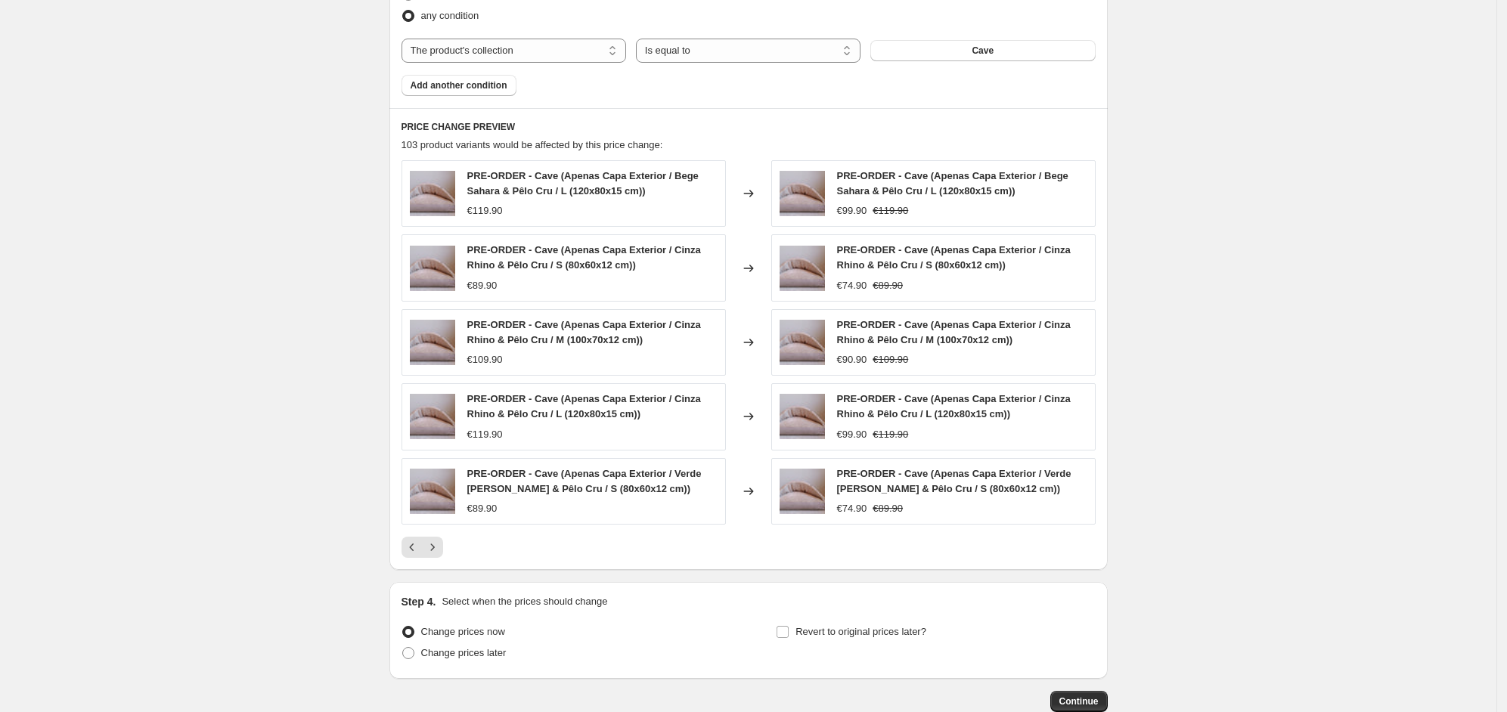
click at [440, 554] on icon "Next" at bounding box center [432, 547] width 15 height 15
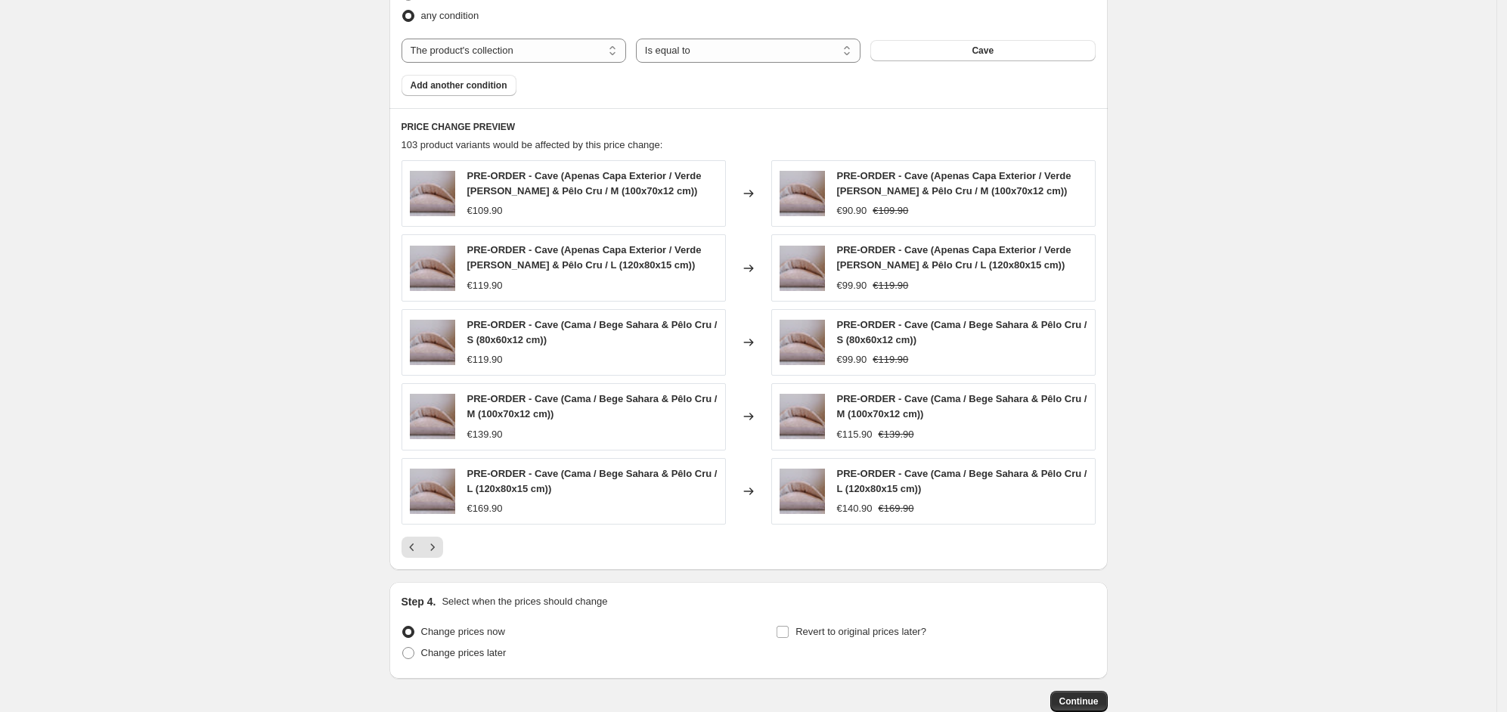
click at [440, 554] on icon "Next" at bounding box center [432, 547] width 15 height 15
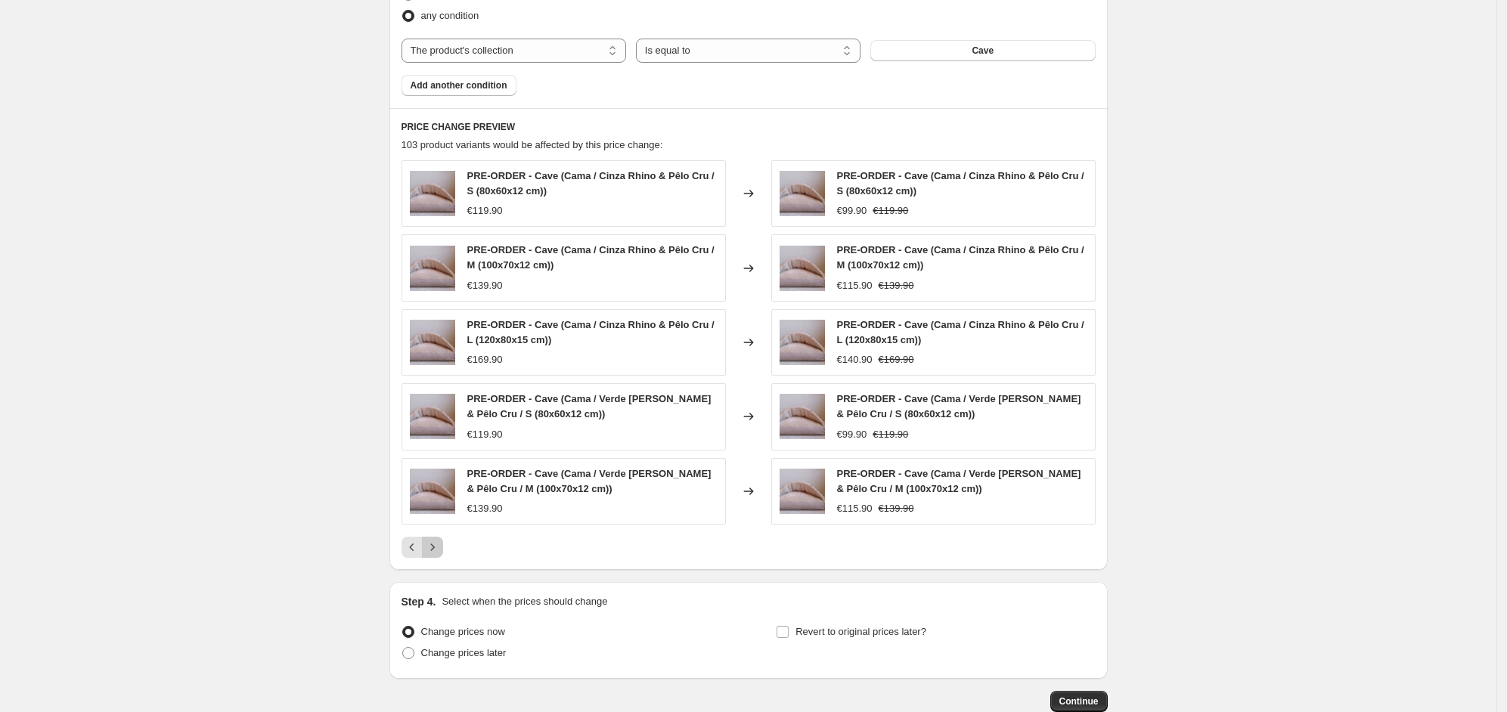
click at [440, 554] on icon "Next" at bounding box center [432, 547] width 15 height 15
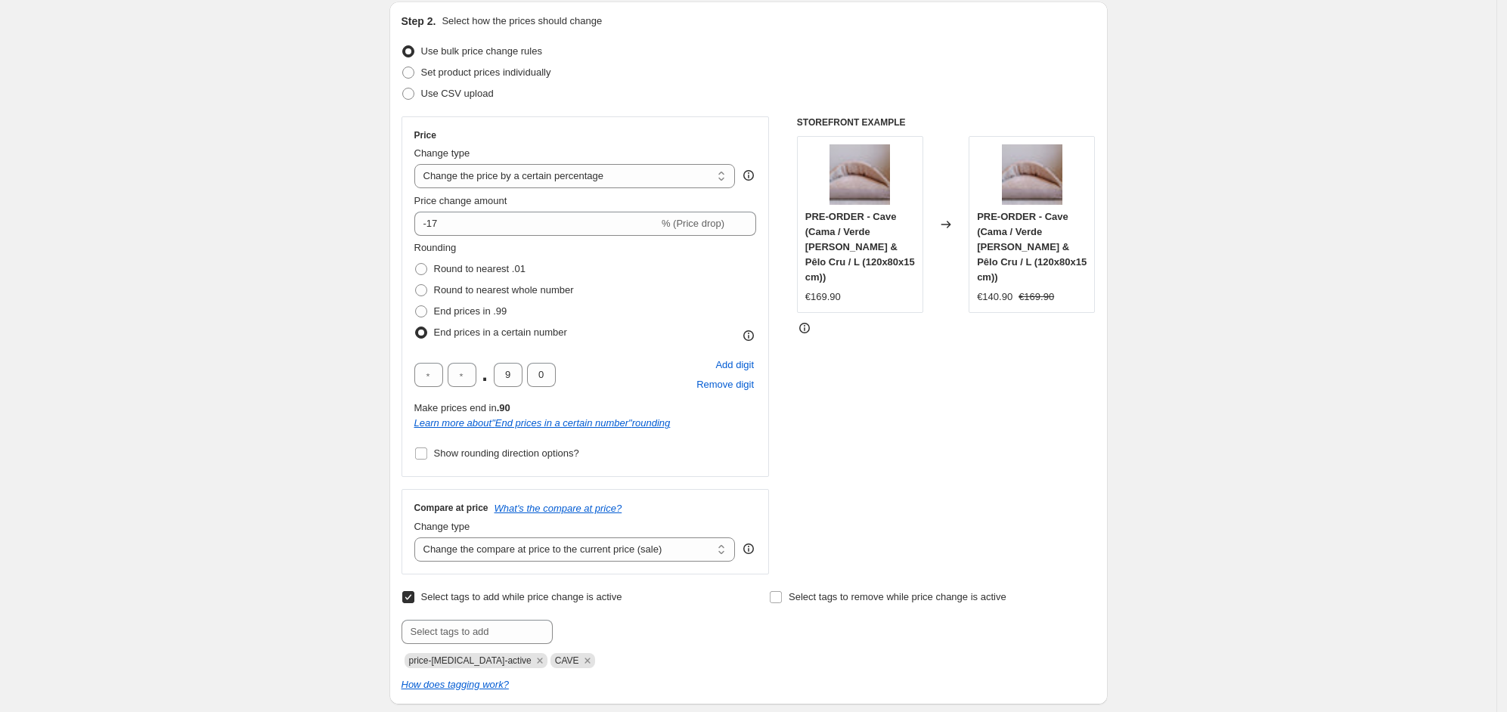
scroll to position [34, 0]
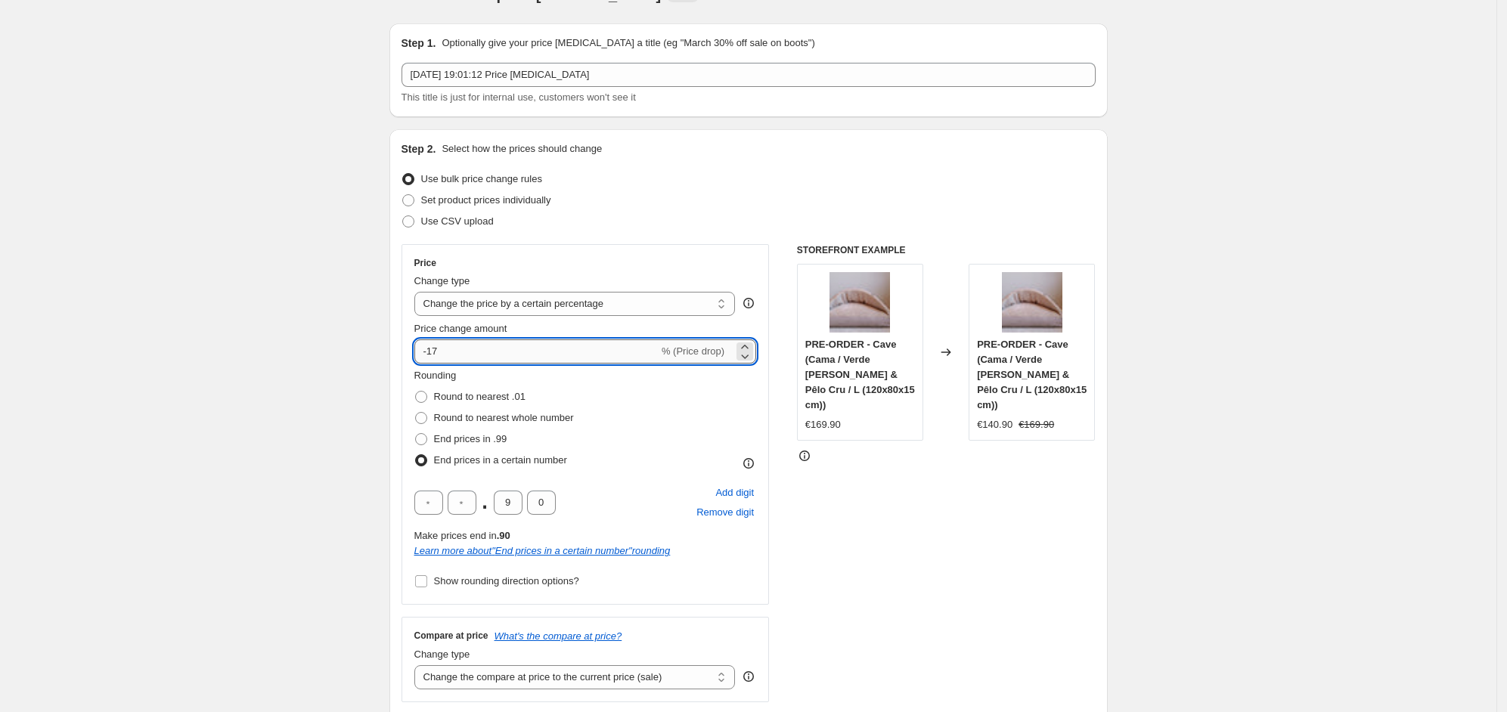
click at [467, 347] on input "-17" at bounding box center [536, 352] width 244 height 24
type input "-1"
type input "-20"
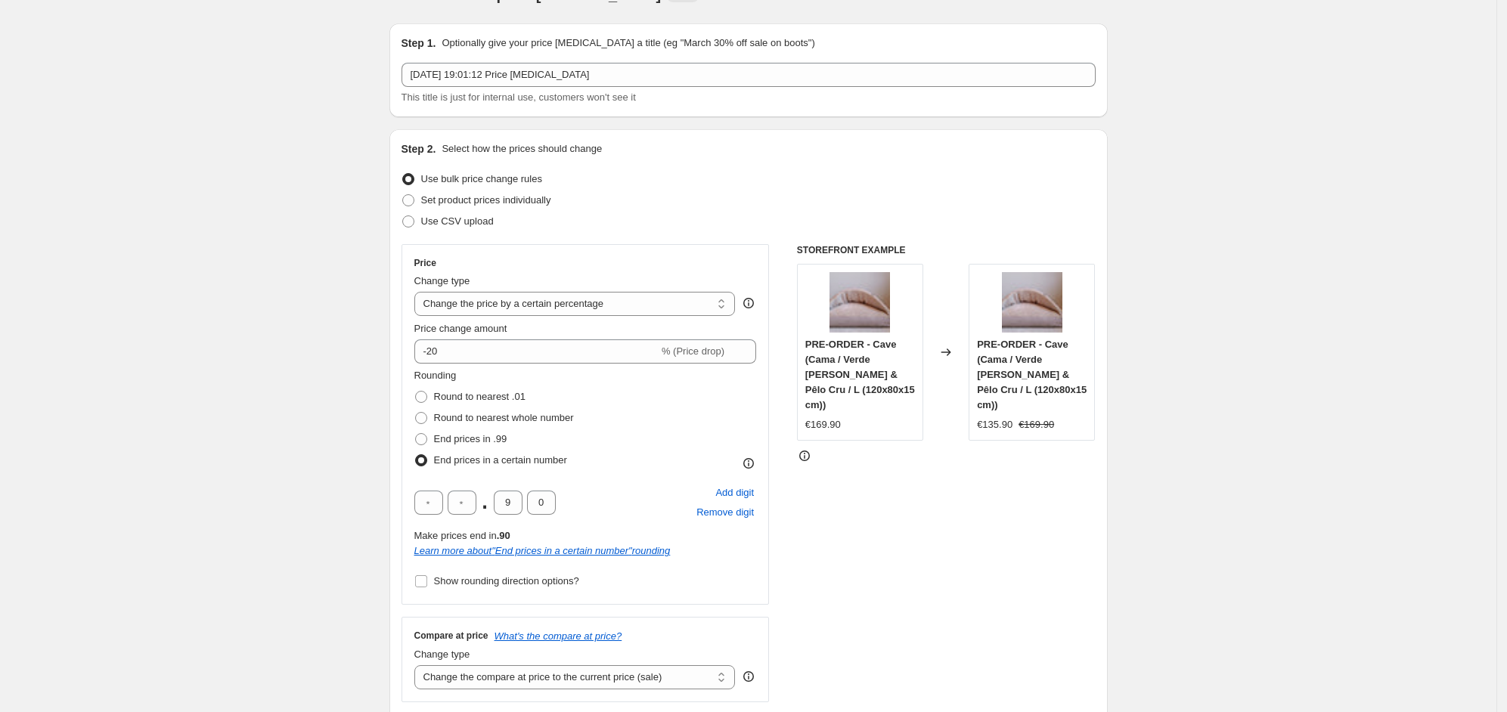
click at [1043, 576] on div "STOREFRONT EXAMPLE PRE-ORDER - Cave (Cama / Verde Oliva & Pêlo Cru / L (120x80x…" at bounding box center [946, 473] width 299 height 458
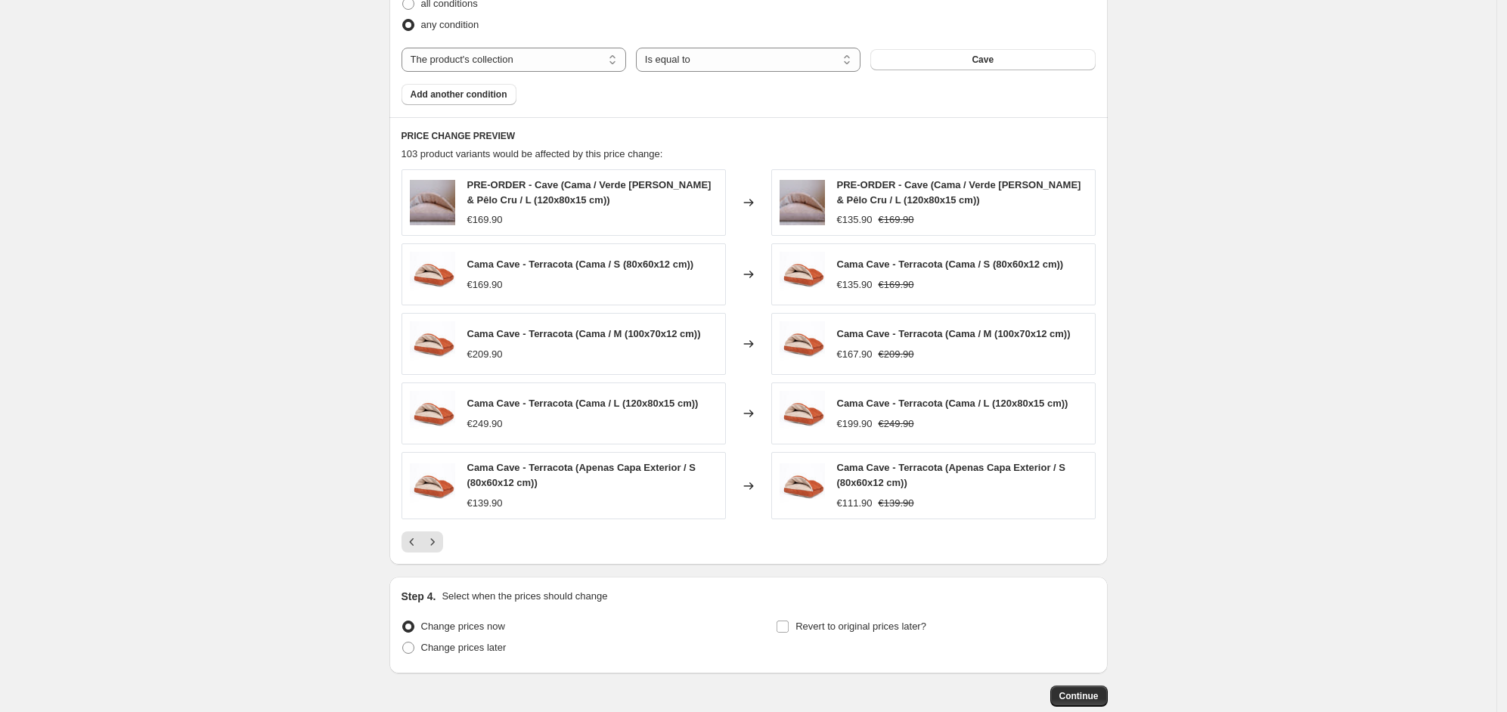
scroll to position [1074, 0]
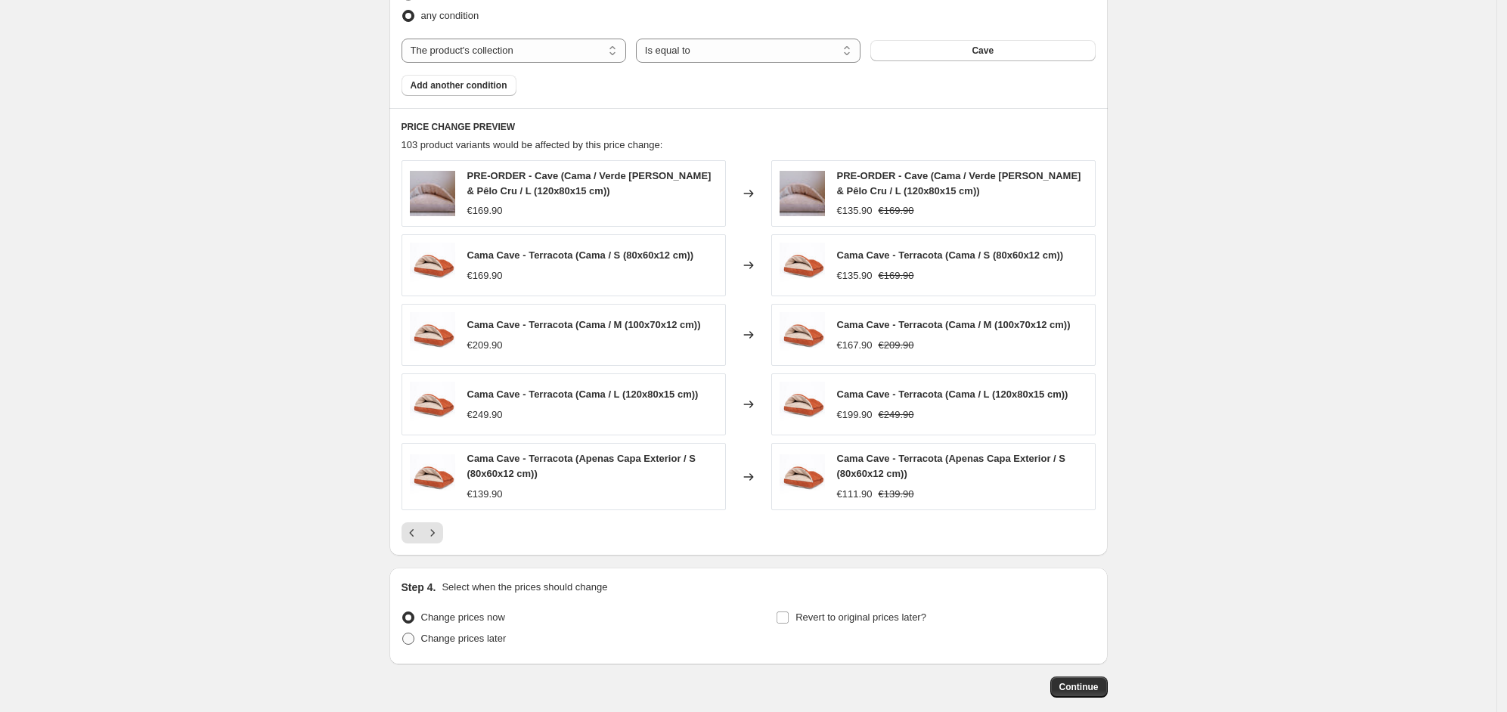
click at [464, 637] on span "Change prices later" at bounding box center [463, 638] width 85 height 11
click at [403, 634] on input "Change prices later" at bounding box center [402, 633] width 1 height 1
radio input "true"
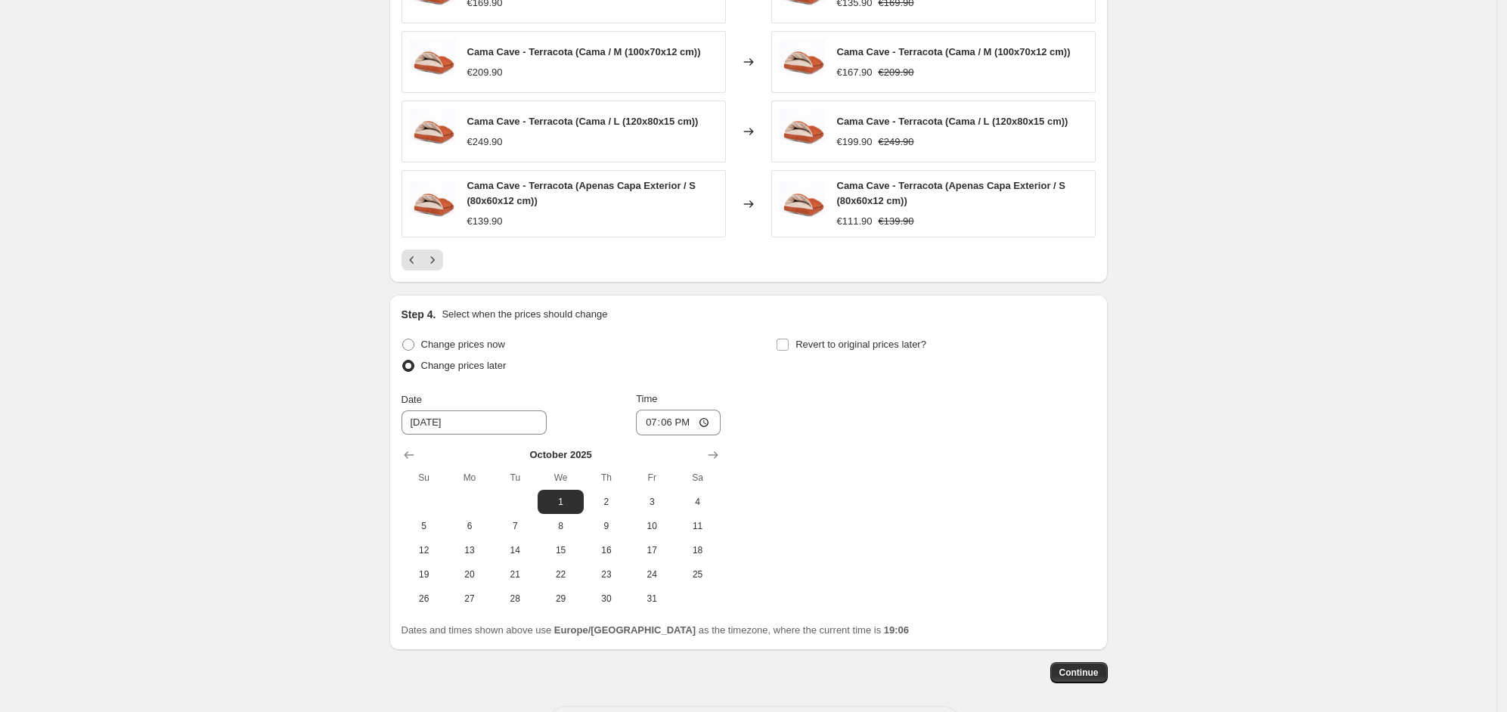
scroll to position [1357, 0]
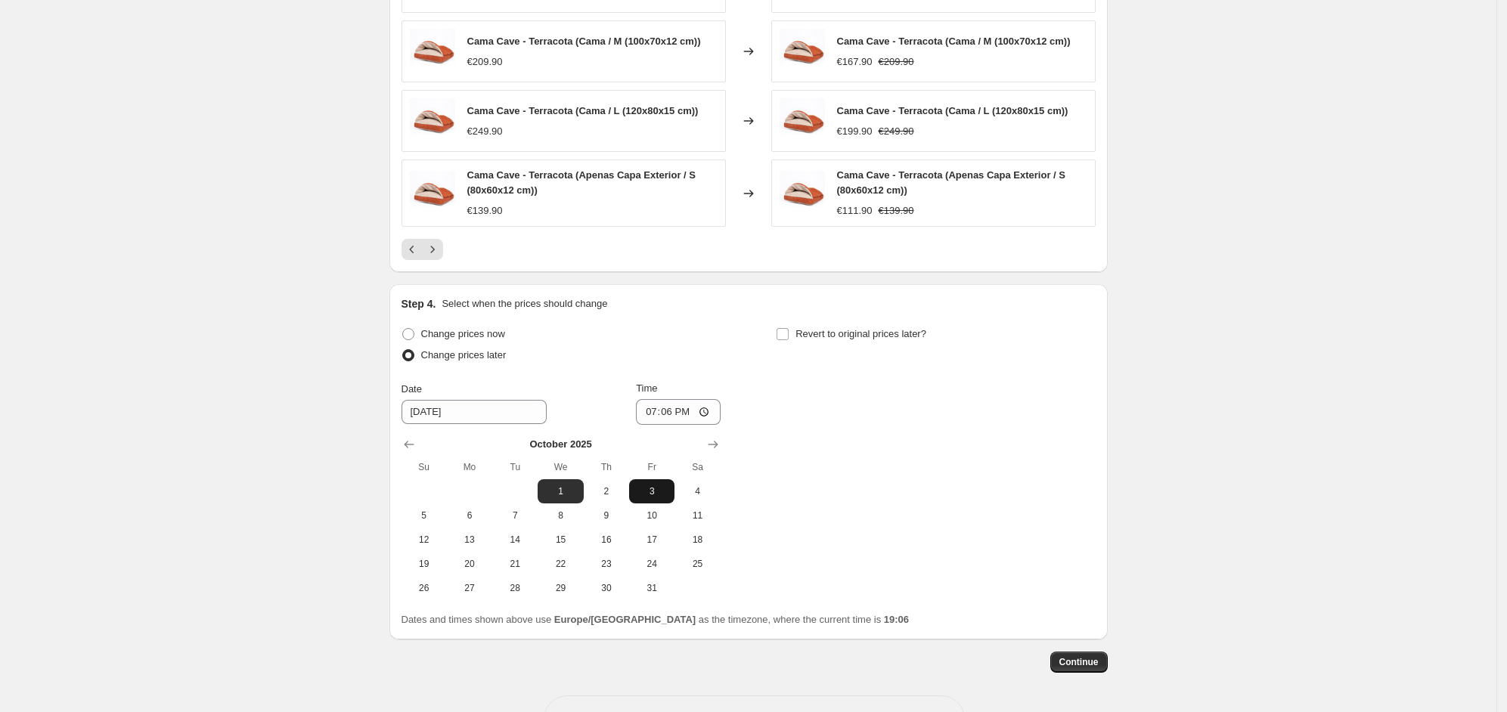
click at [653, 496] on span "3" at bounding box center [651, 491] width 33 height 12
click at [439, 520] on span "5" at bounding box center [424, 516] width 33 height 12
click at [668, 494] on span "3" at bounding box center [651, 491] width 33 height 12
click at [432, 520] on span "5" at bounding box center [424, 516] width 33 height 12
click at [656, 481] on button "3" at bounding box center [651, 491] width 45 height 24
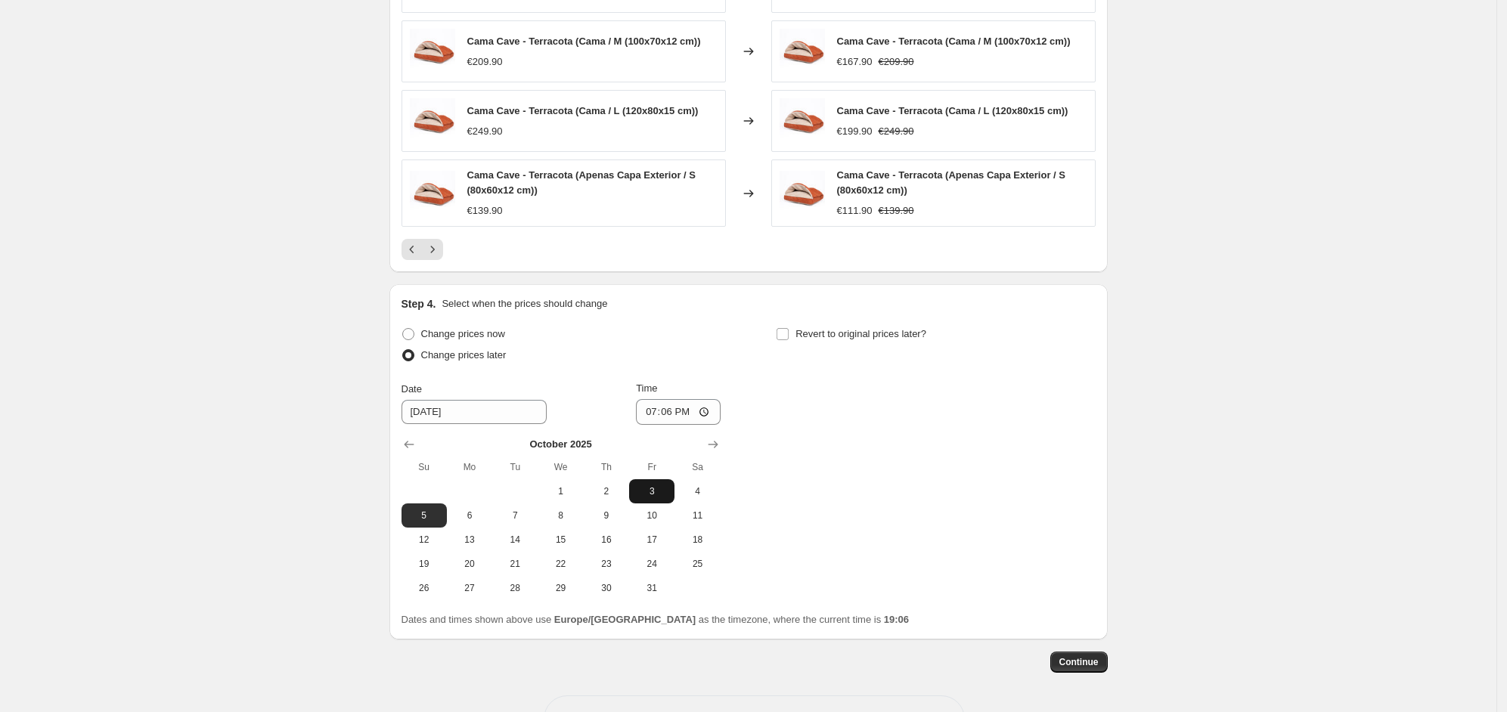
type input "[DATE]"
click at [702, 415] on input "19:06" at bounding box center [678, 412] width 85 height 26
type input "06:01"
click at [948, 483] on div "Change prices now Change prices later Date 10/3/2025 Time 06:01 October 2025 Su…" at bounding box center [749, 462] width 694 height 277
click at [1097, 671] on button "Continue" at bounding box center [1078, 662] width 57 height 21
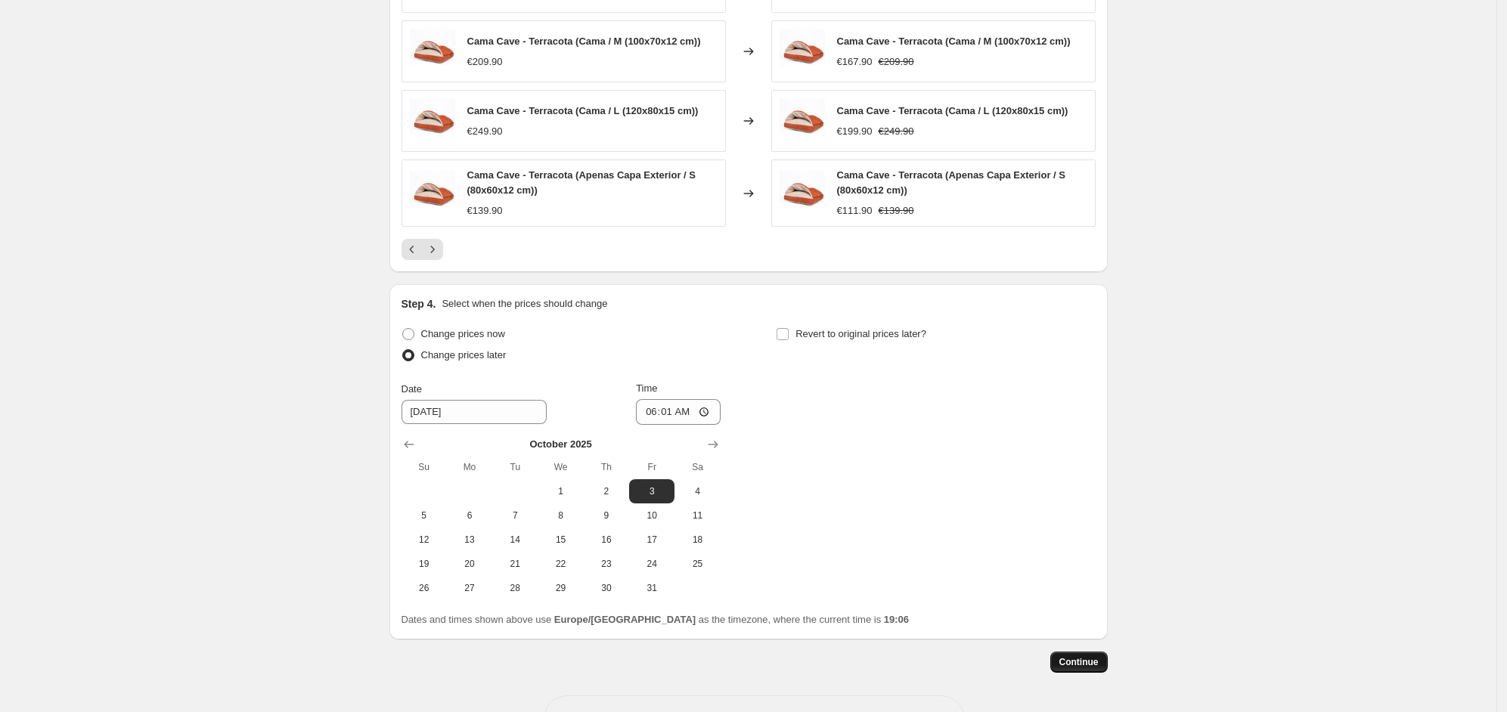
scroll to position [0, 0]
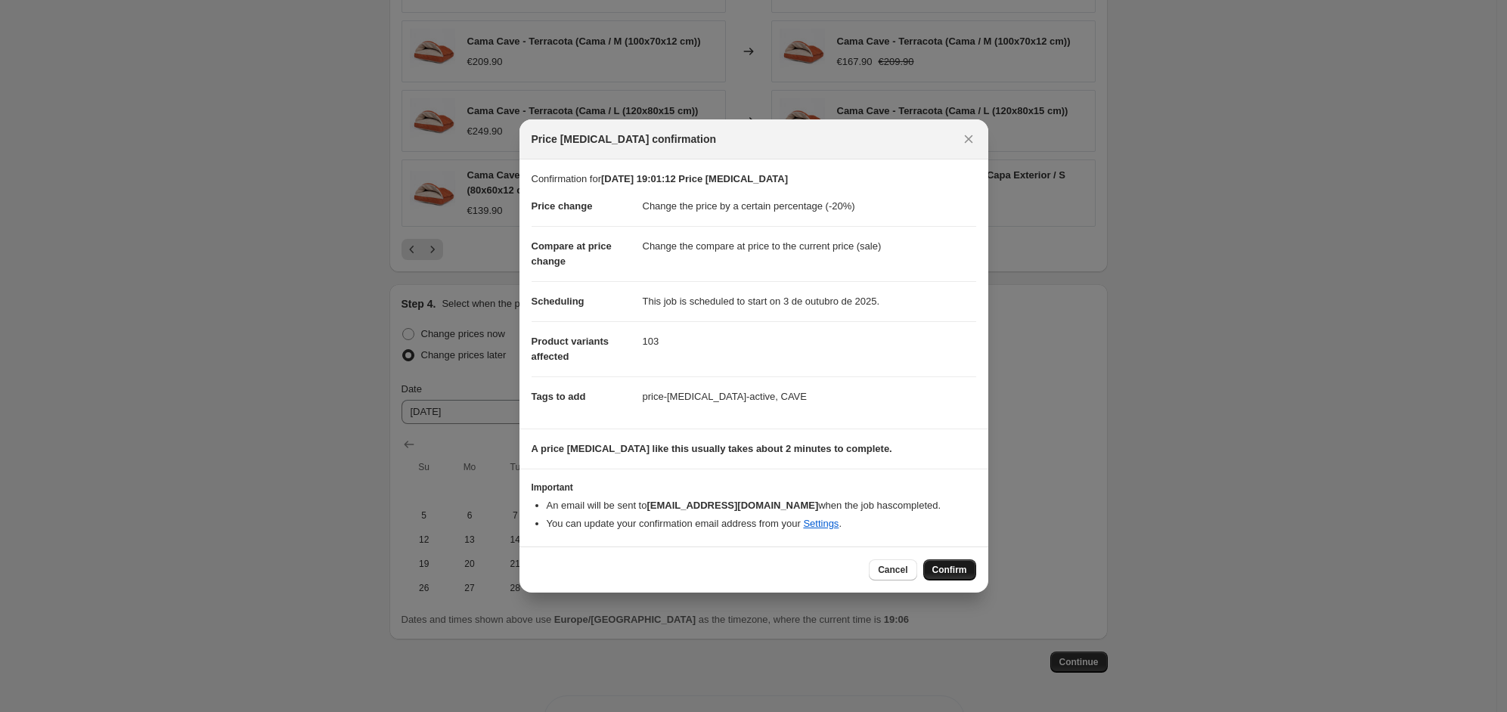
click at [945, 572] on span "Confirm" at bounding box center [949, 570] width 35 height 12
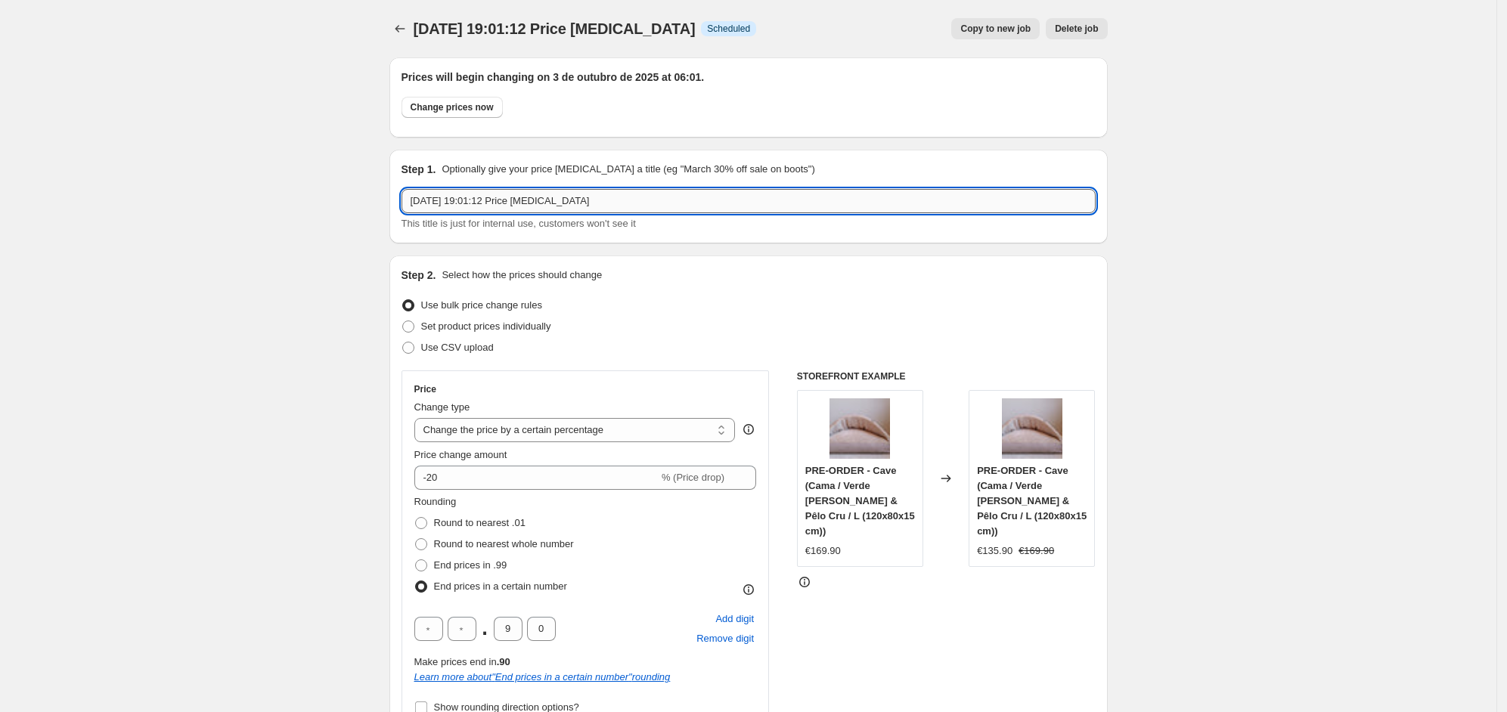
click at [558, 194] on input "30/09/2025, 19:01:12 Price change job" at bounding box center [749, 201] width 694 height 24
type input "c"
type input "20% dia do Animal"
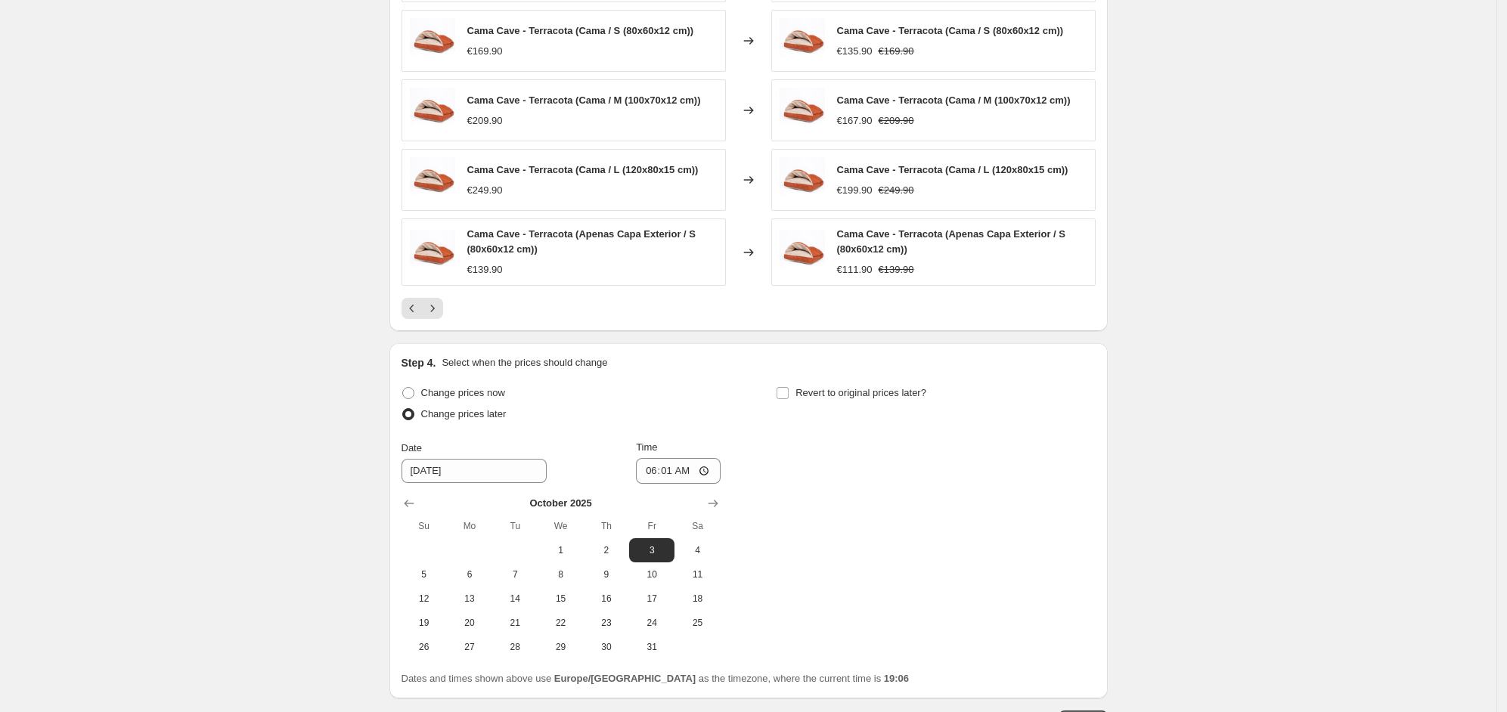
scroll to position [1417, 0]
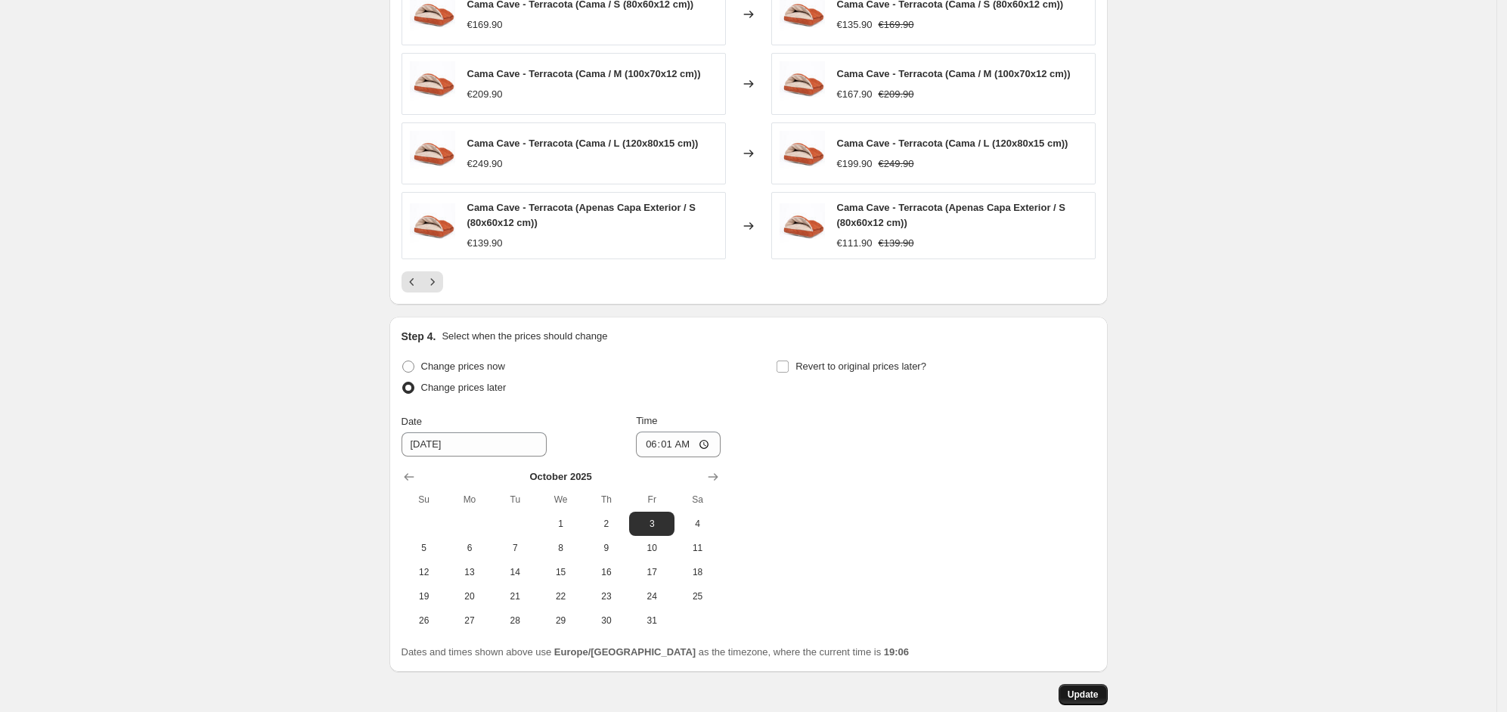
click at [1076, 703] on button "Update" at bounding box center [1083, 694] width 49 height 21
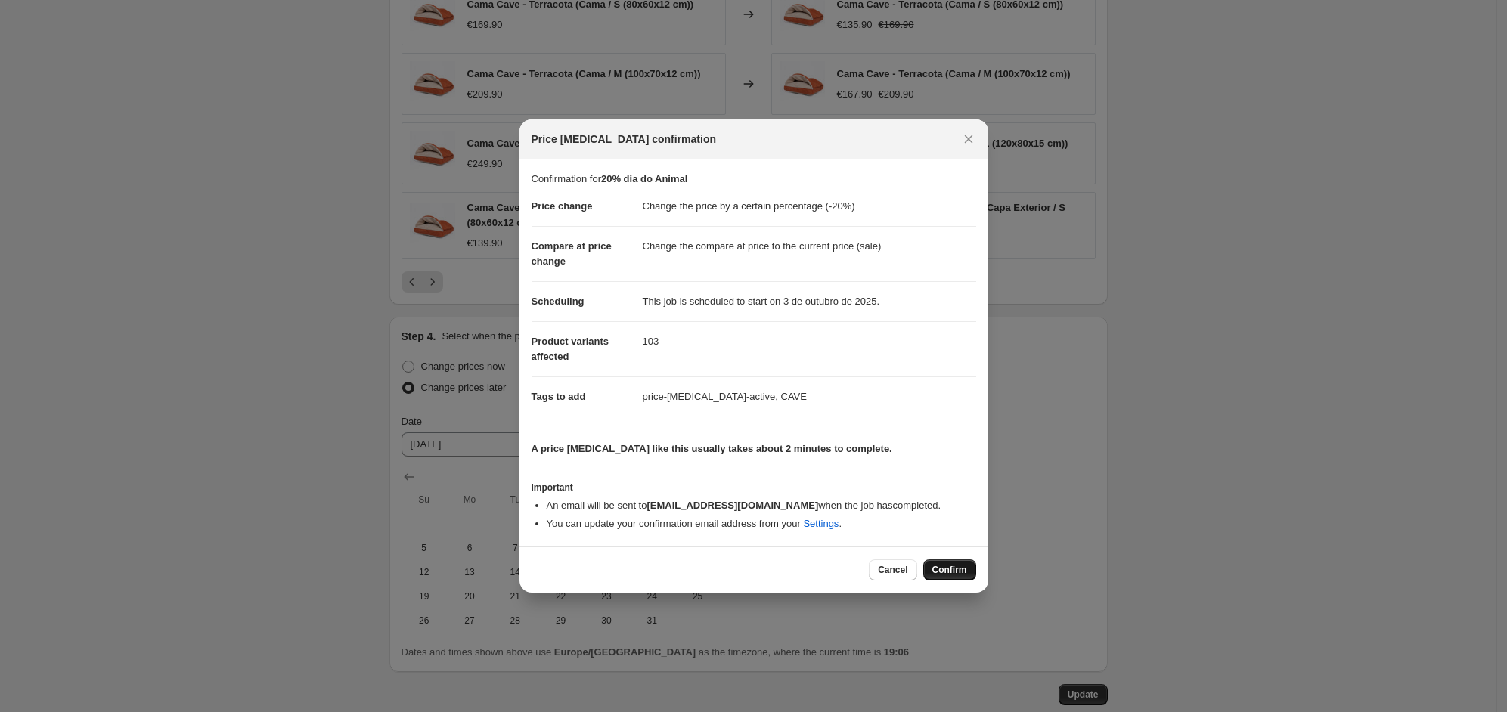
click at [951, 570] on span "Confirm" at bounding box center [949, 570] width 35 height 12
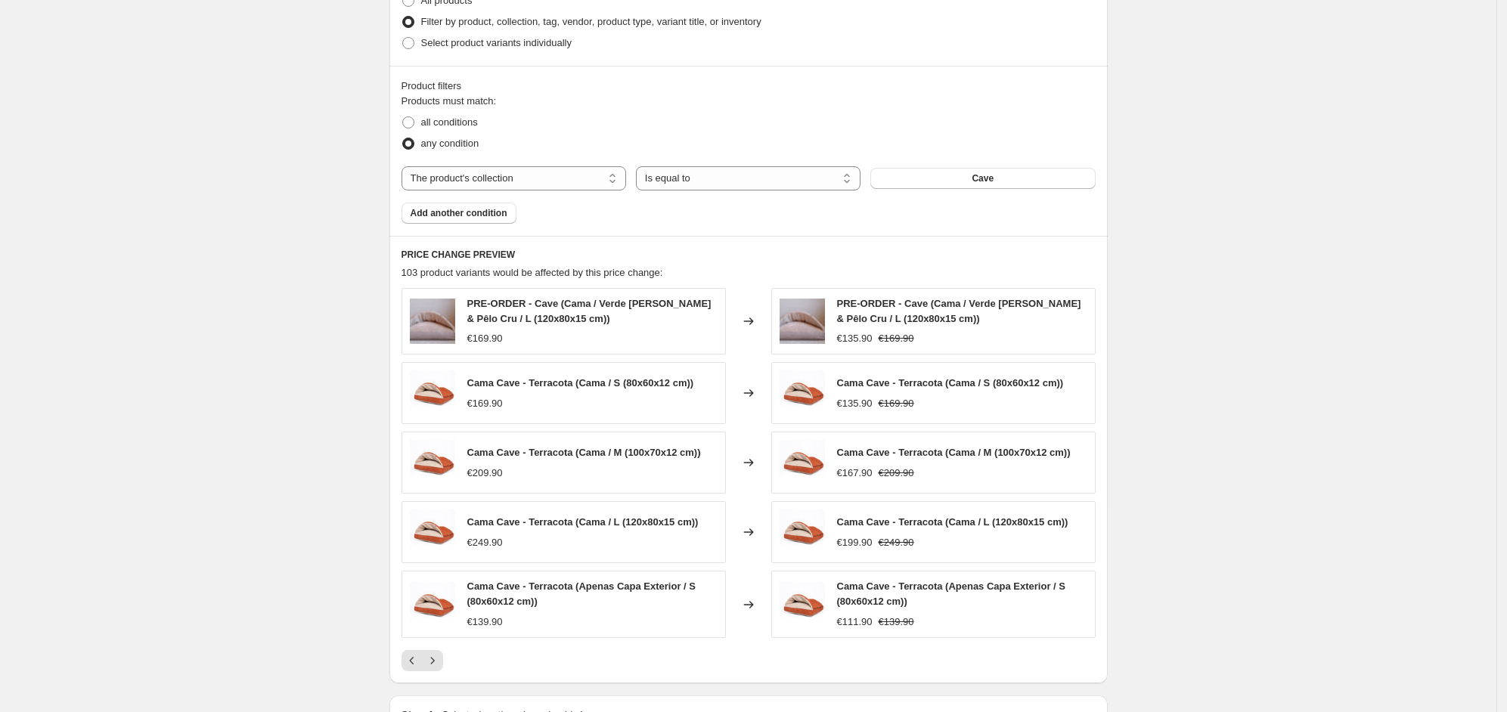
scroll to position [1039, 0]
click at [962, 175] on button "Cave" at bounding box center [982, 177] width 225 height 21
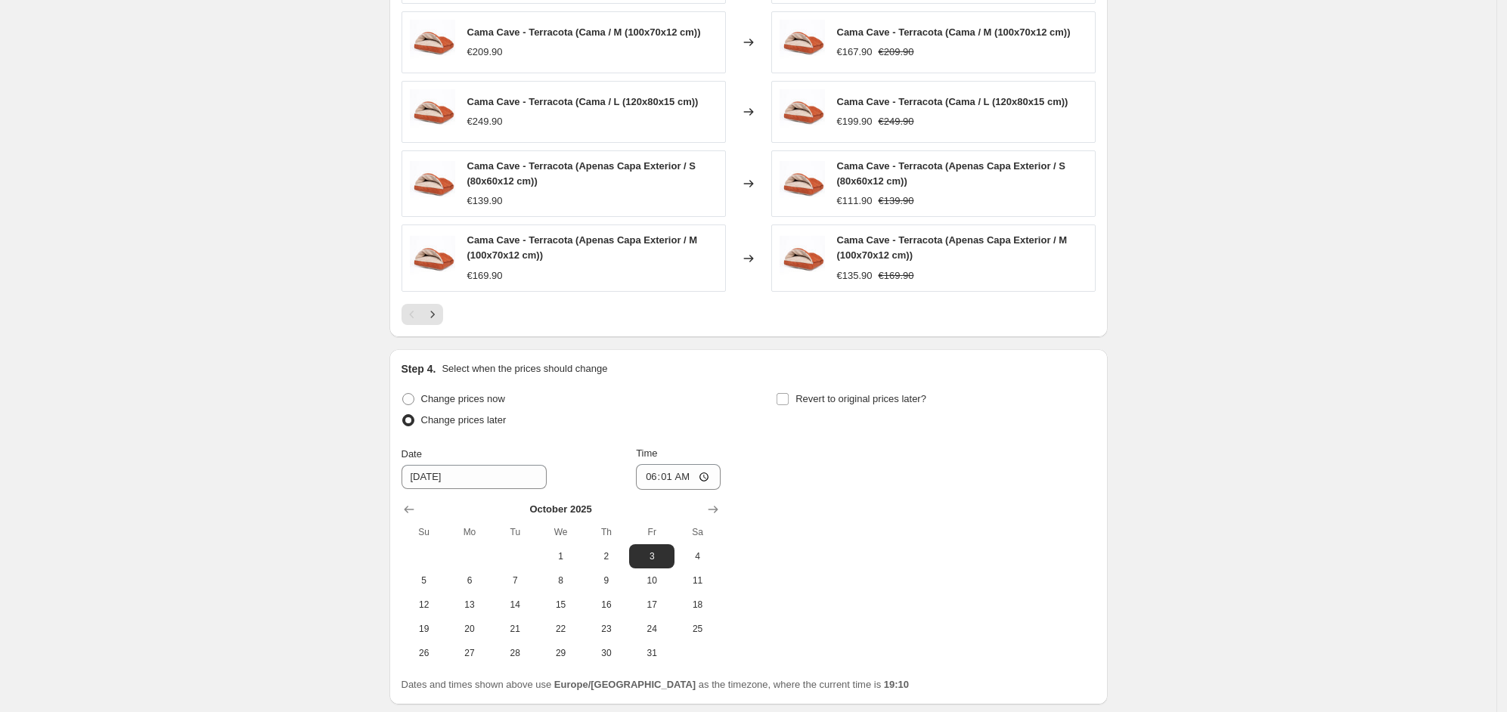
scroll to position [1417, 0]
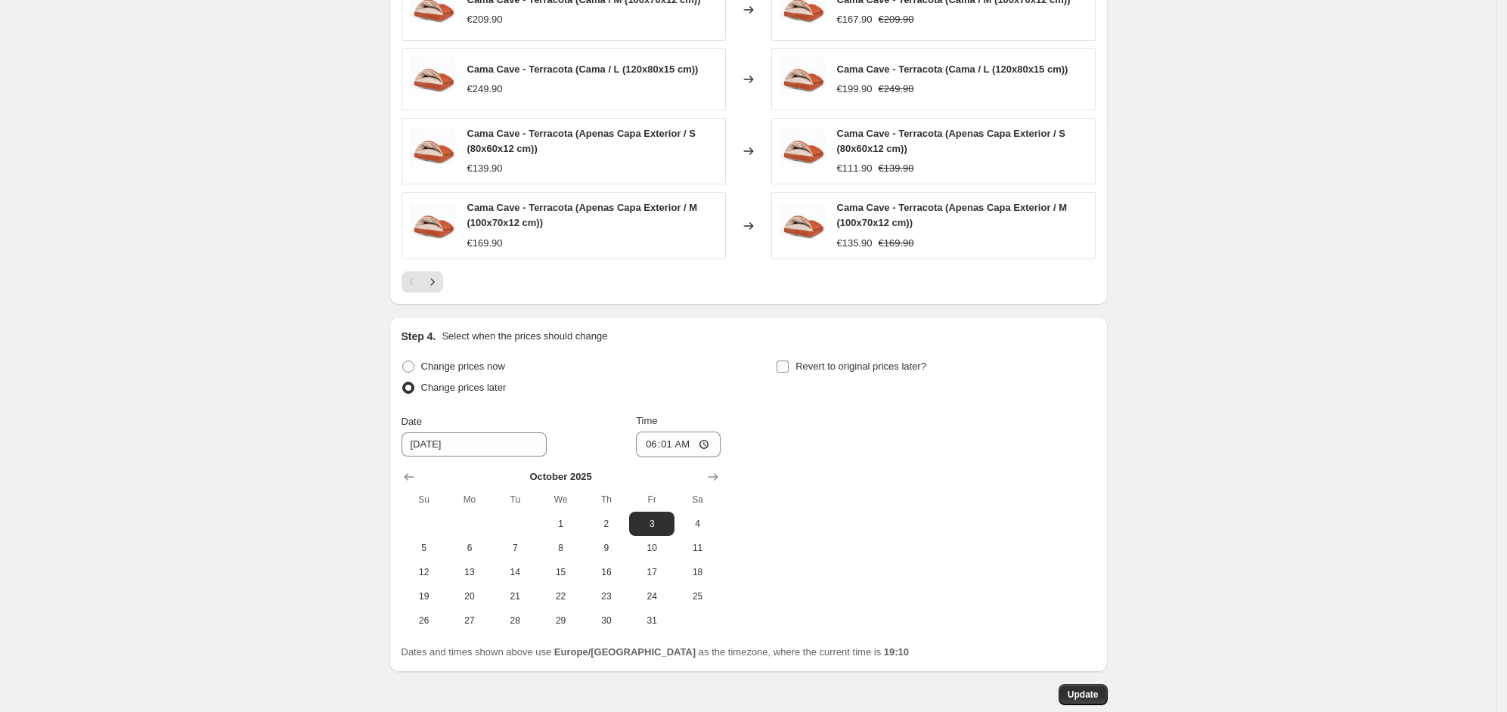
click at [826, 371] on span "Revert to original prices later?" at bounding box center [860, 366] width 131 height 11
click at [789, 371] on input "Revert to original prices later?" at bounding box center [783, 367] width 12 height 12
checkbox input "true"
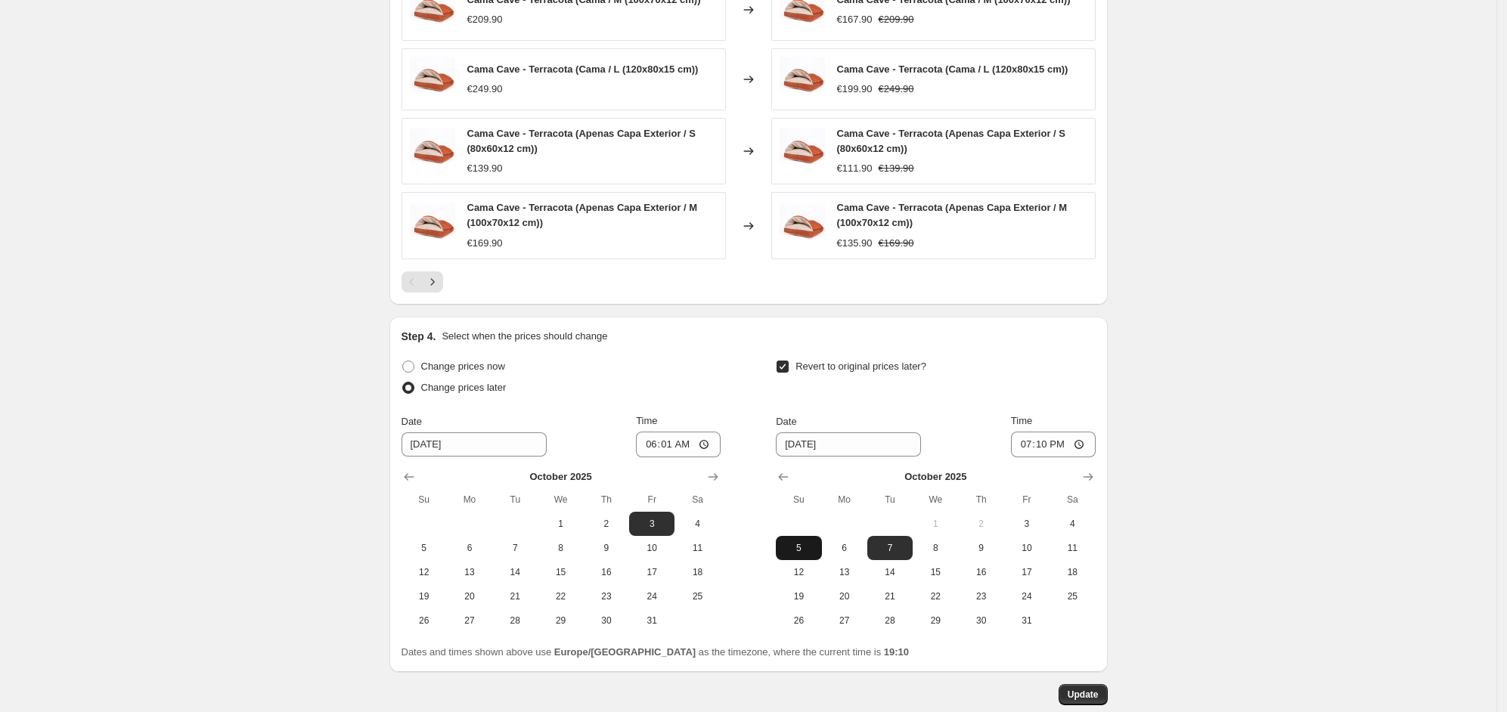
click at [812, 545] on span "5" at bounding box center [798, 548] width 33 height 12
type input "10/5/2025"
click at [1067, 451] on input "19:10" at bounding box center [1053, 445] width 85 height 26
click at [1081, 449] on input "19:10" at bounding box center [1053, 445] width 85 height 26
type input "23:59"
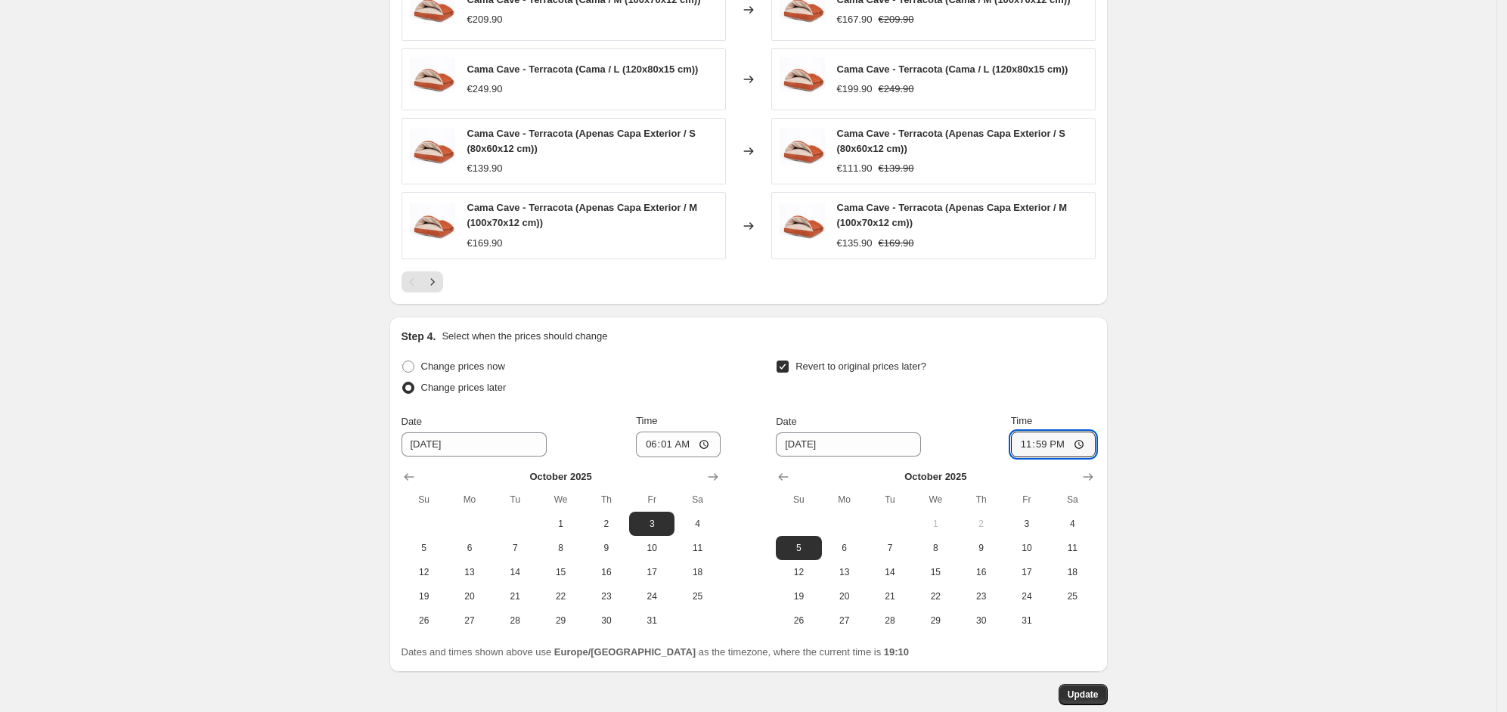
click at [1090, 695] on span "Update" at bounding box center [1083, 695] width 31 height 12
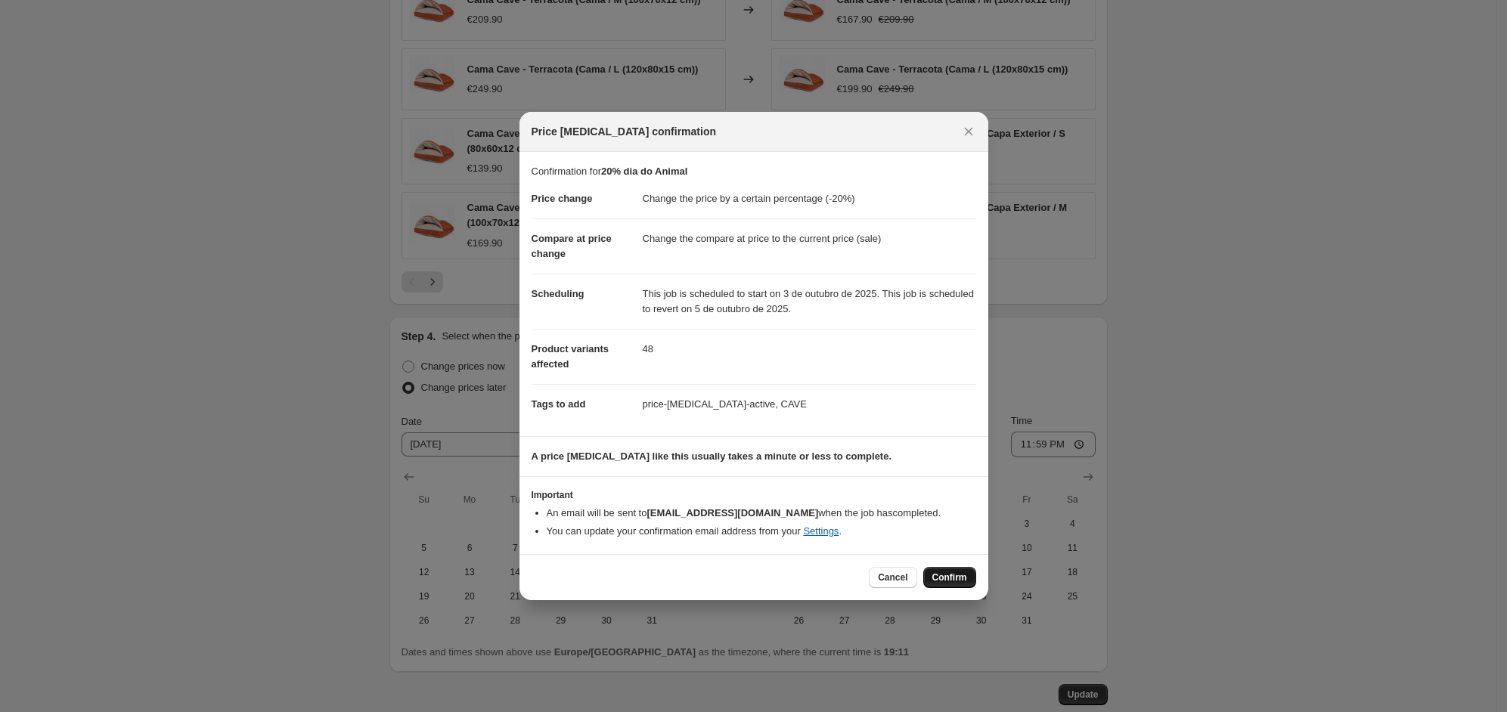
click at [956, 580] on span "Confirm" at bounding box center [949, 578] width 35 height 12
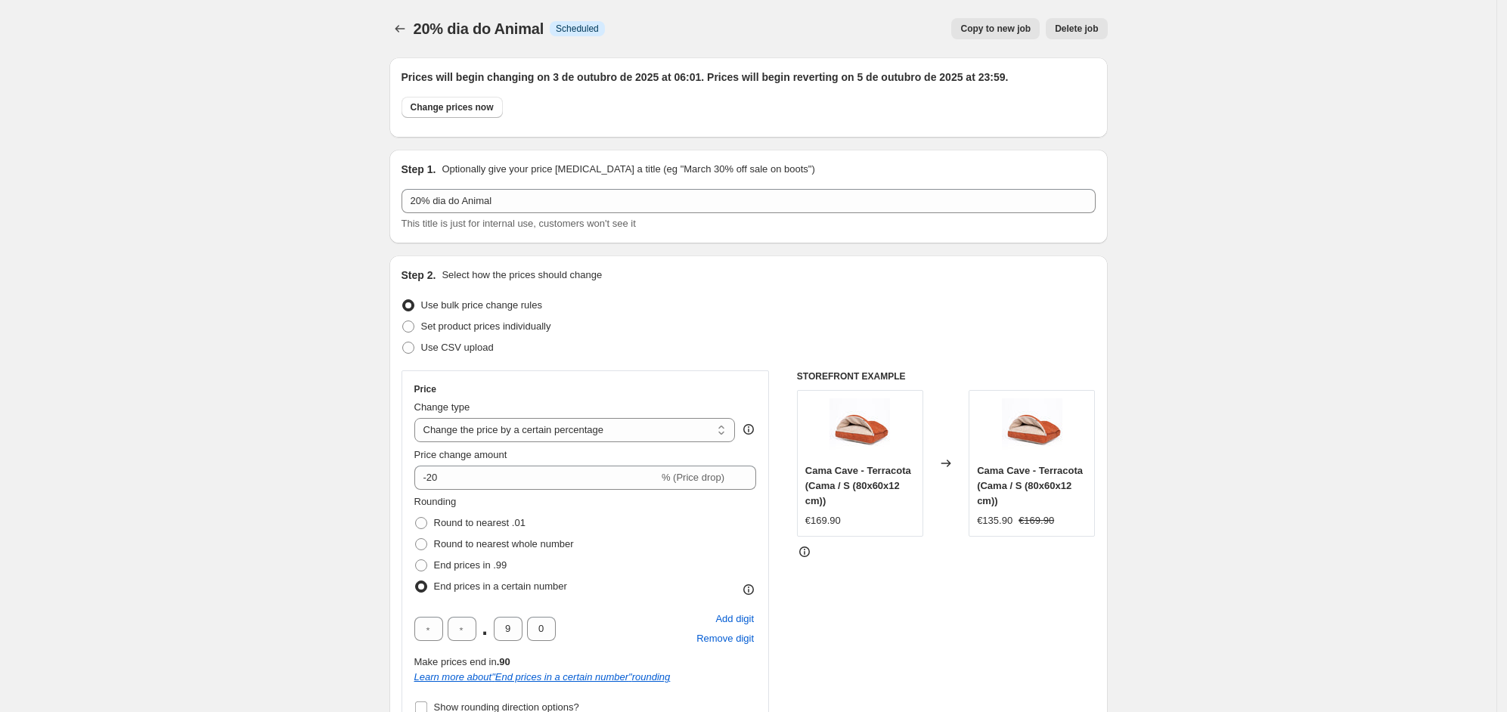
scroll to position [1417, 0]
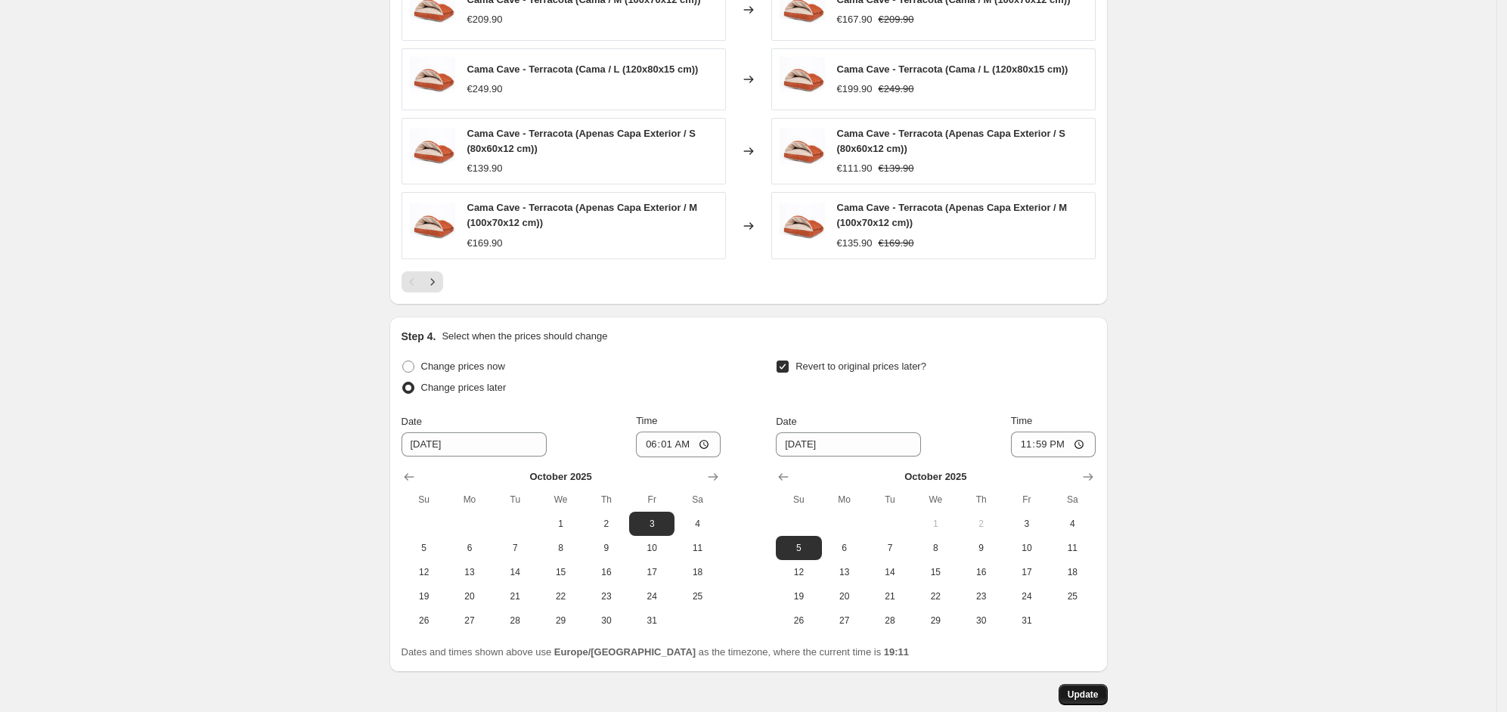
click at [1085, 687] on button "Update" at bounding box center [1083, 694] width 49 height 21
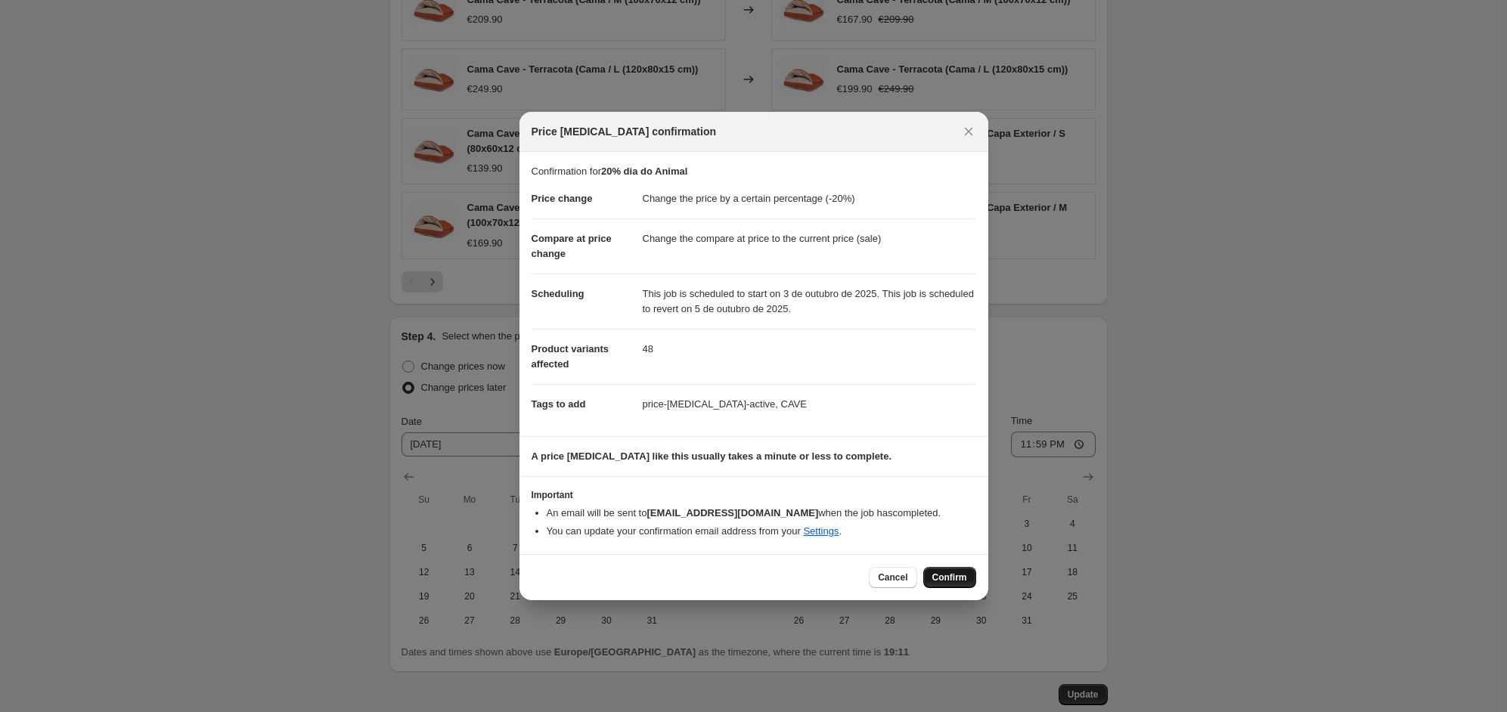
click at [954, 578] on span "Confirm" at bounding box center [949, 578] width 35 height 12
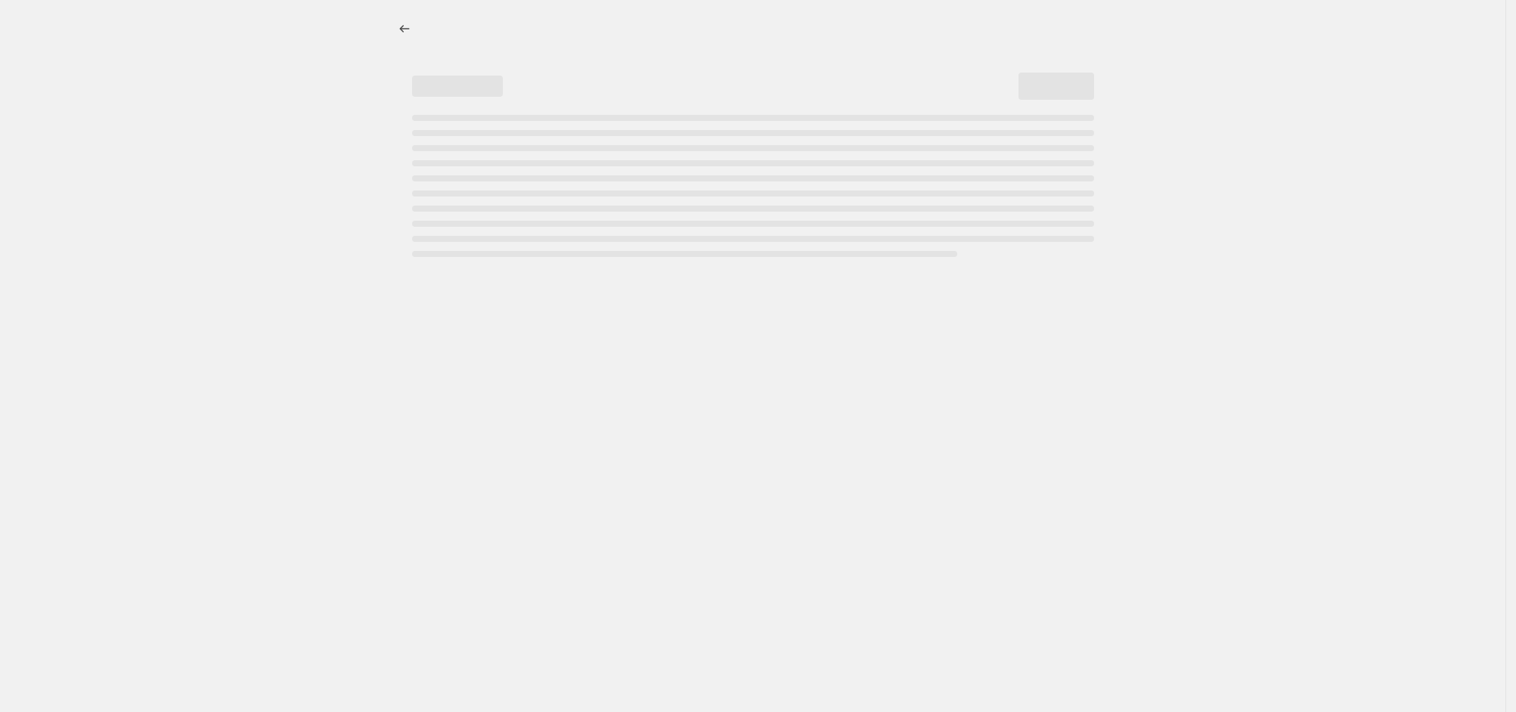
select select "percentage"
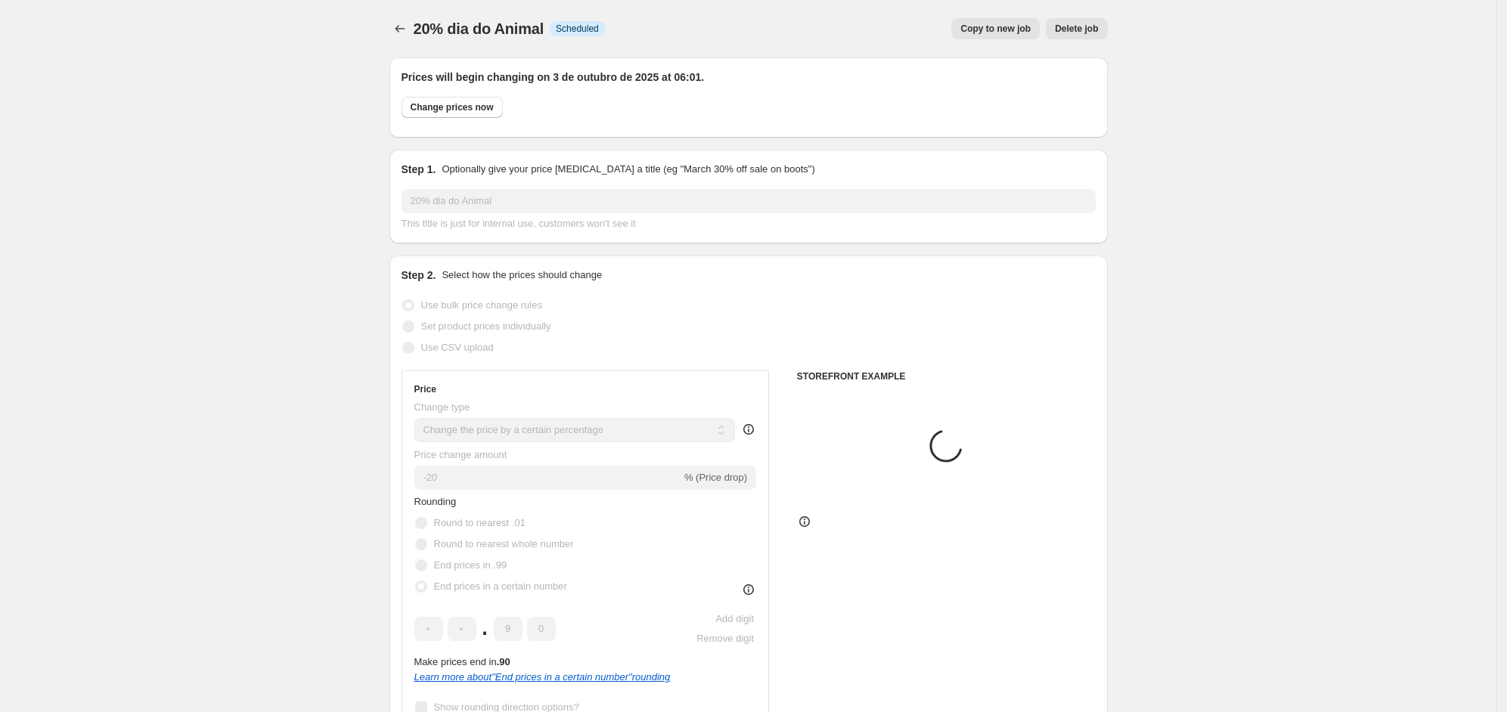
select select "collection"
